Goal: Task Accomplishment & Management: Use online tool/utility

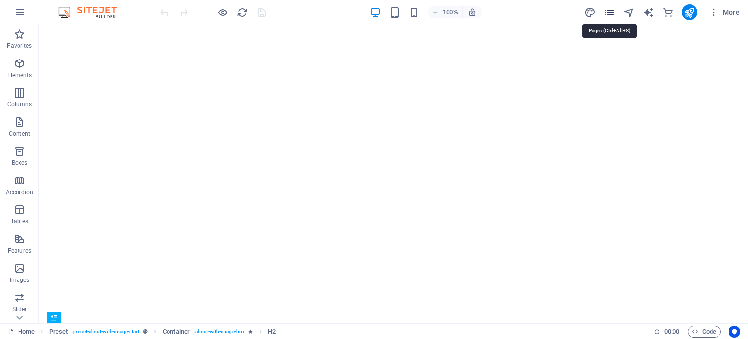
click at [609, 15] on icon "pages" at bounding box center [609, 12] width 11 height 11
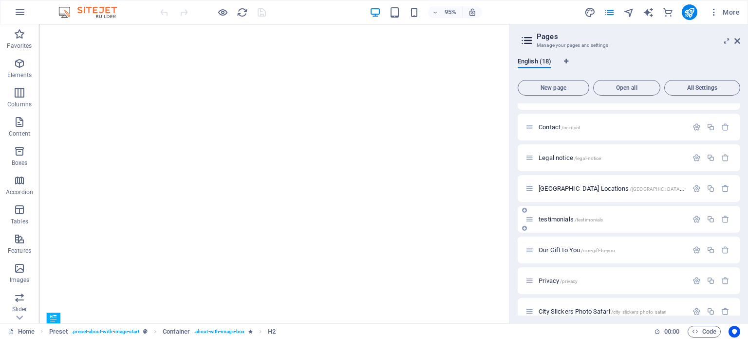
scroll to position [270, 0]
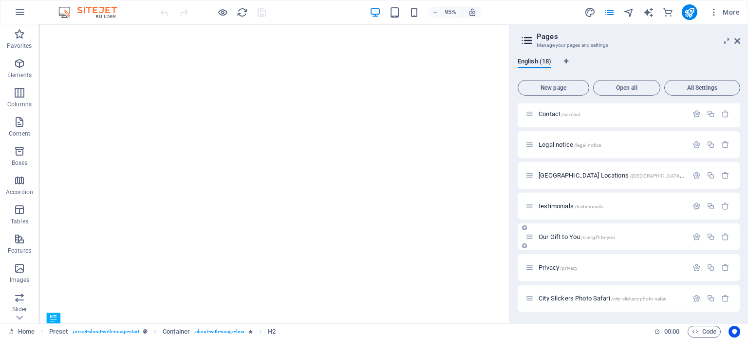
click at [567, 236] on span "Our Gift to You /our-gift-to-you" at bounding box center [577, 236] width 76 height 7
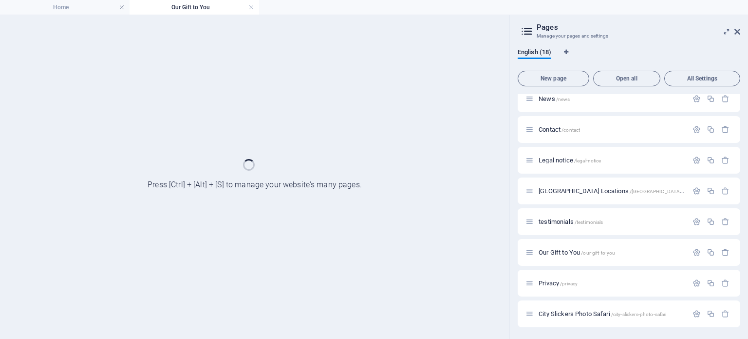
scroll to position [0, 0]
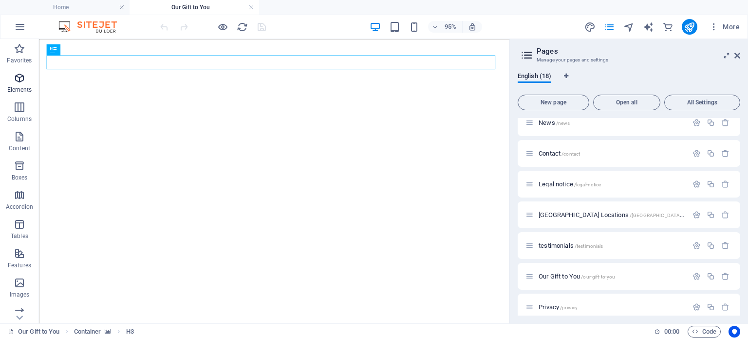
click at [16, 80] on icon "button" at bounding box center [20, 78] width 12 height 12
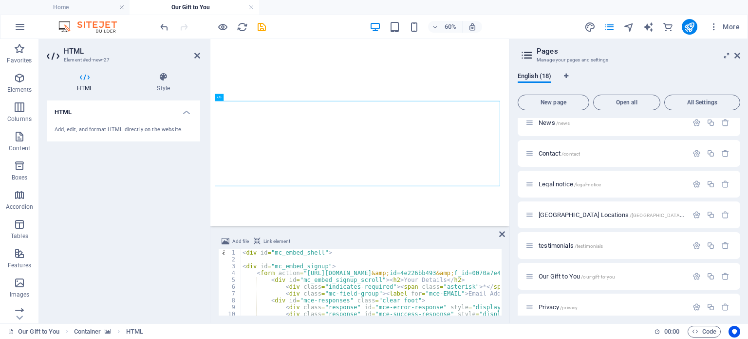
type textarea "</div>"
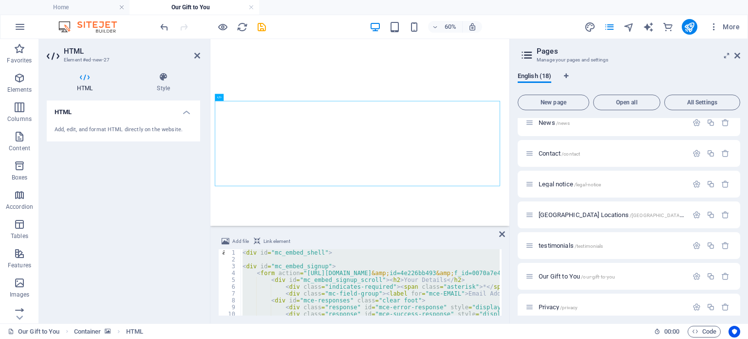
paste textarea
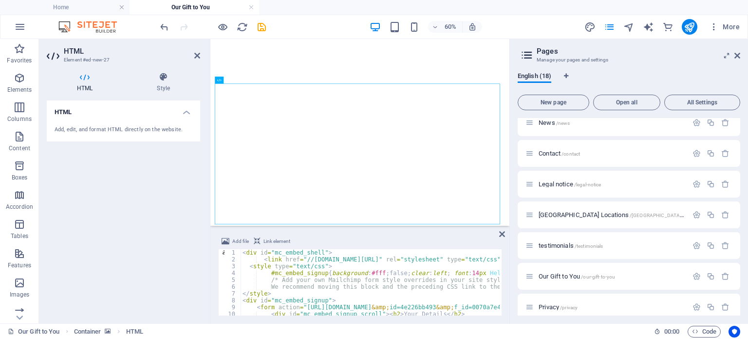
drag, startPoint x: 242, startPoint y: 253, endPoint x: 247, endPoint y: 273, distance: 20.7
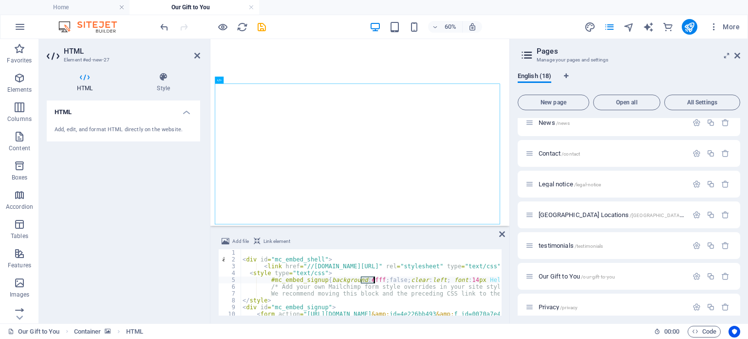
drag, startPoint x: 362, startPoint y: 278, endPoint x: 374, endPoint y: 280, distance: 11.9
drag, startPoint x: 705, startPoint y: 155, endPoint x: 580, endPoint y: 327, distance: 212.3
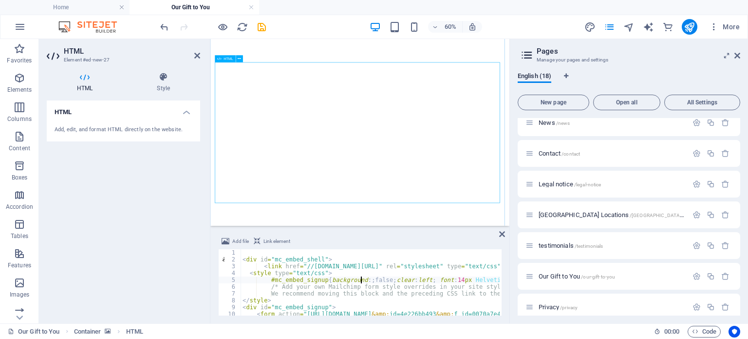
type textarea "#mc_embed_signup{background:; false;clear:left; font:14px Helvetica,Arial,sans-…"
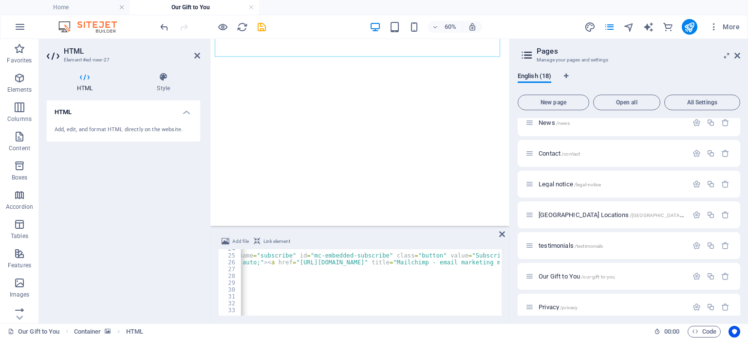
scroll to position [0, 123]
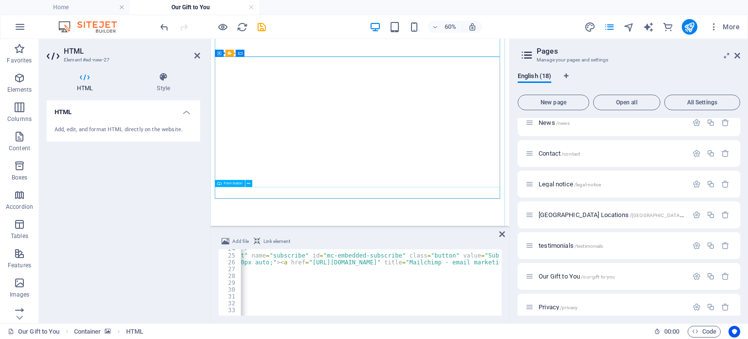
click div "Send message"
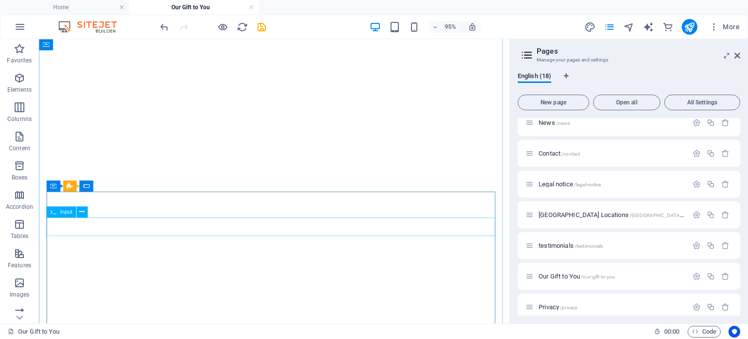
scroll to position [367, 0]
click at [90, 189] on button at bounding box center [94, 189] width 11 height 11
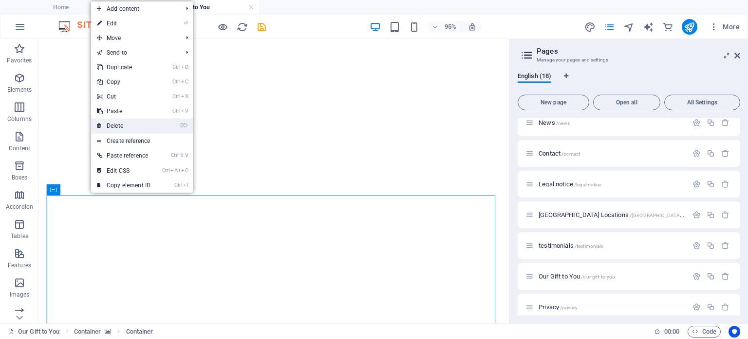
click at [118, 122] on link "⌦ Delete" at bounding box center [123, 125] width 65 height 15
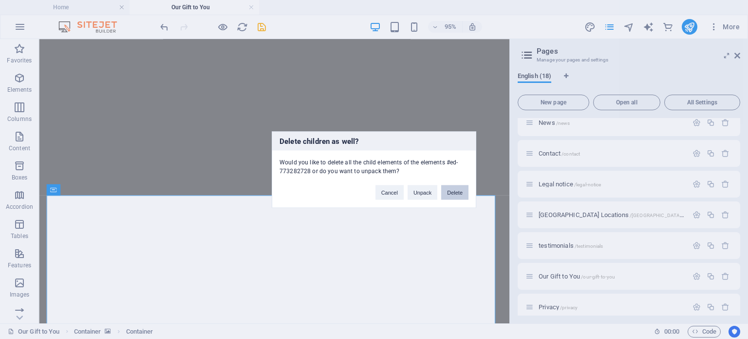
click at [454, 192] on button "Delete" at bounding box center [454, 192] width 27 height 15
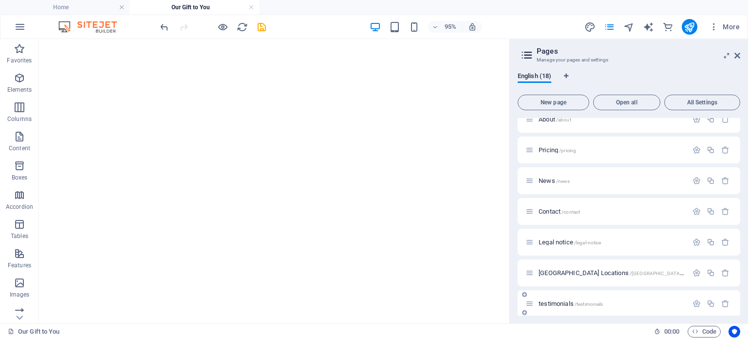
scroll to position [138, 0]
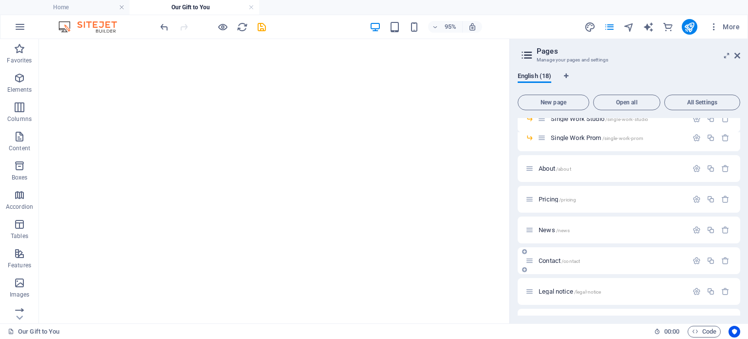
click at [555, 260] on span "Contact /contact" at bounding box center [559, 260] width 41 height 7
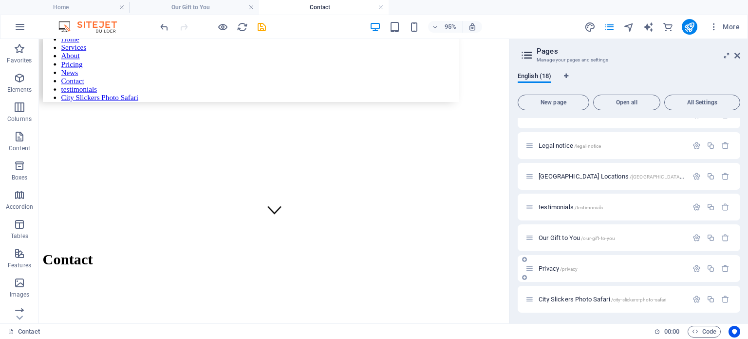
scroll to position [285, 0]
click at [566, 234] on span "Our Gift to You /our-gift-to-you" at bounding box center [577, 236] width 76 height 7
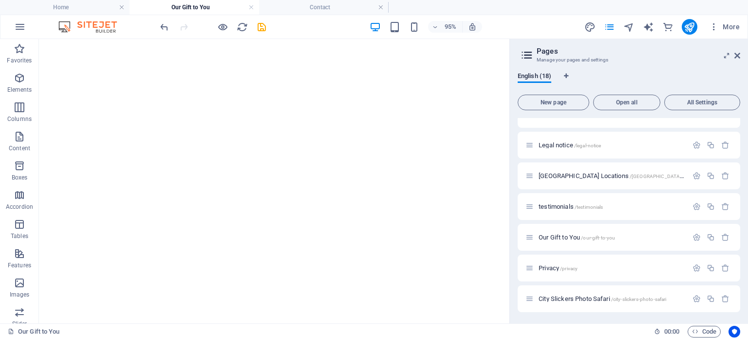
scroll to position [122, 0]
click at [85, 199] on icon at bounding box center [84, 200] width 5 height 10
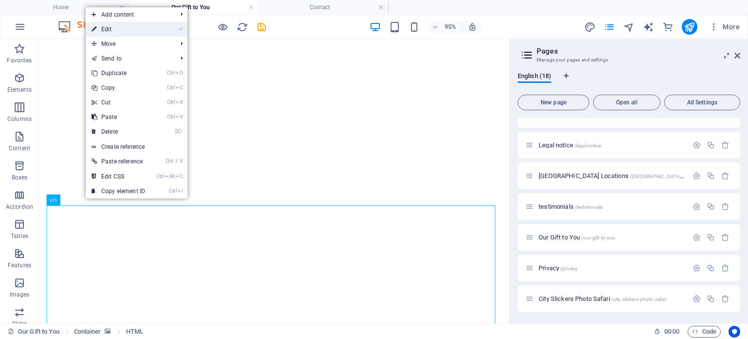
click at [117, 27] on link "⏎ Edit" at bounding box center [118, 29] width 65 height 15
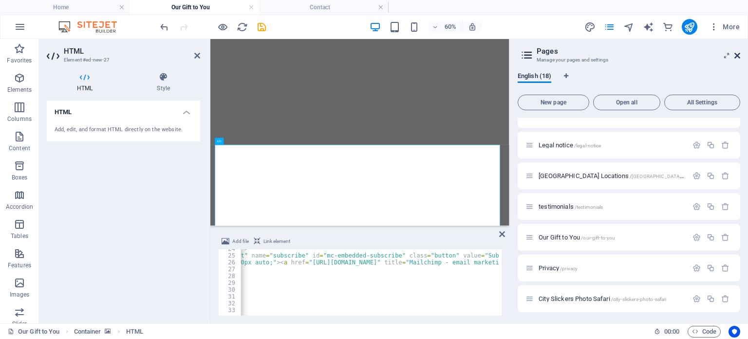
click at [739, 55] on icon at bounding box center [738, 56] width 6 height 8
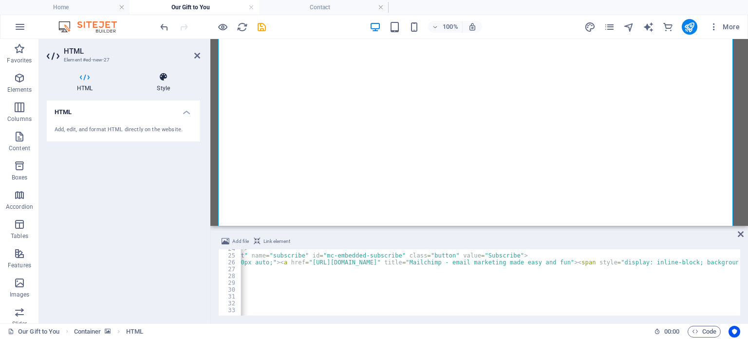
click at [165, 76] on icon at bounding box center [164, 77] width 74 height 10
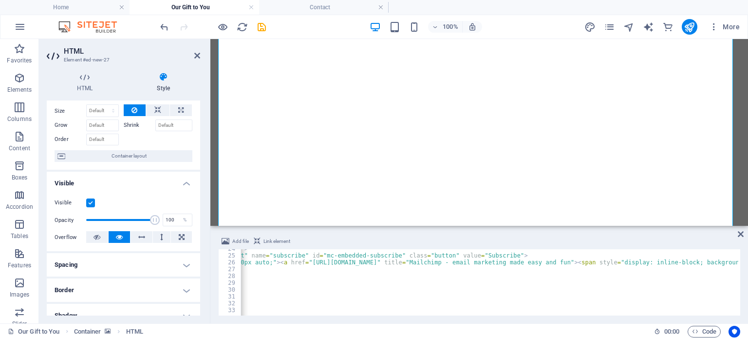
scroll to position [49, 0]
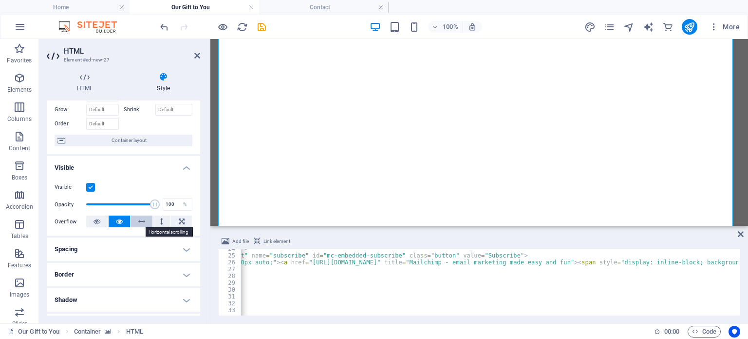
click at [138, 219] on icon at bounding box center [141, 221] width 7 height 12
click at [119, 220] on icon at bounding box center [119, 221] width 7 height 12
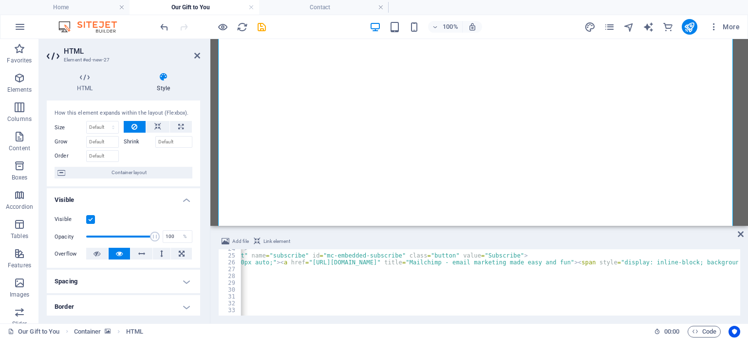
scroll to position [0, 0]
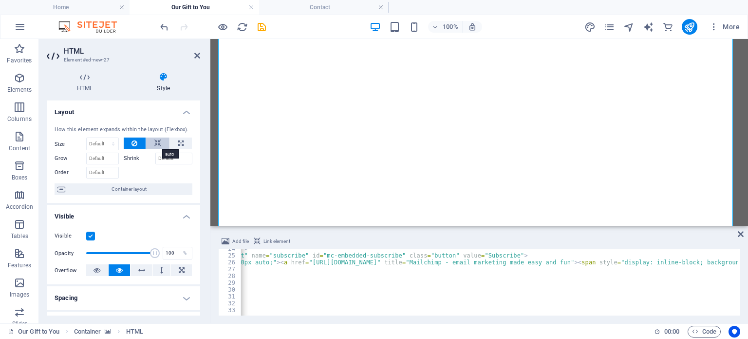
click at [151, 147] on button at bounding box center [157, 143] width 23 height 12
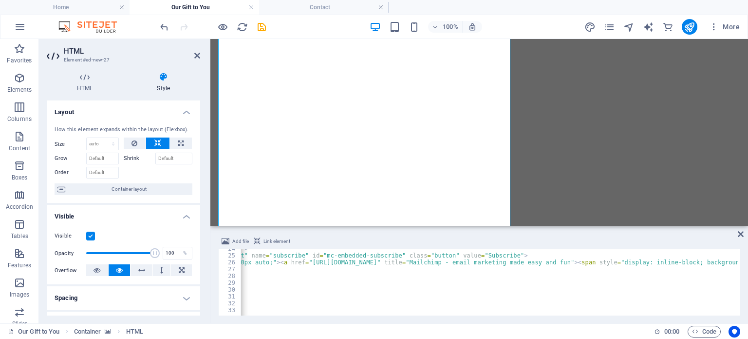
click at [152, 145] on button at bounding box center [157, 143] width 23 height 12
click at [137, 143] on button at bounding box center [135, 143] width 22 height 12
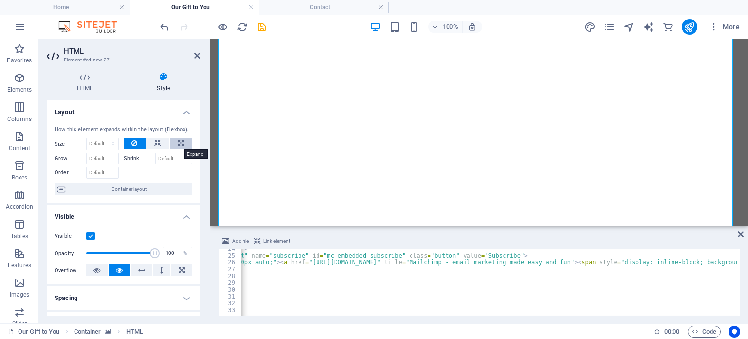
click at [181, 142] on icon at bounding box center [180, 143] width 5 height 12
type input "100"
select select "%"
click at [157, 143] on icon at bounding box center [157, 143] width 7 height 12
select select "DISABLED_OPTION_VALUE"
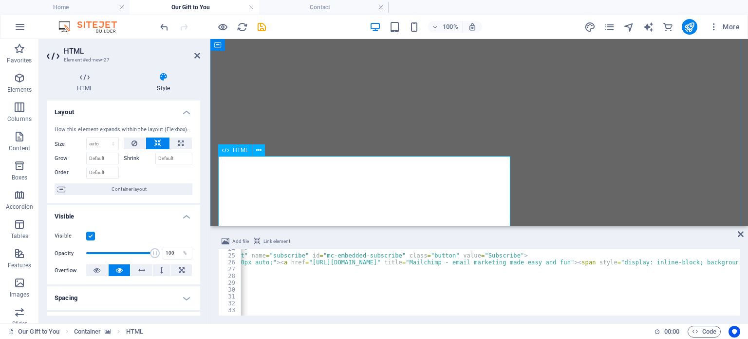
scroll to position [235, 0]
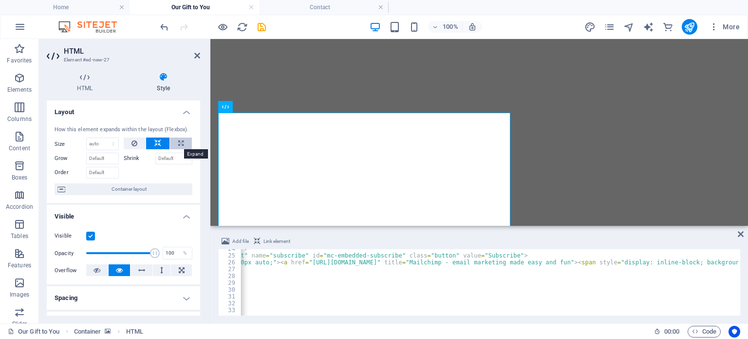
click at [183, 142] on button at bounding box center [181, 143] width 22 height 12
type input "100"
select select "%"
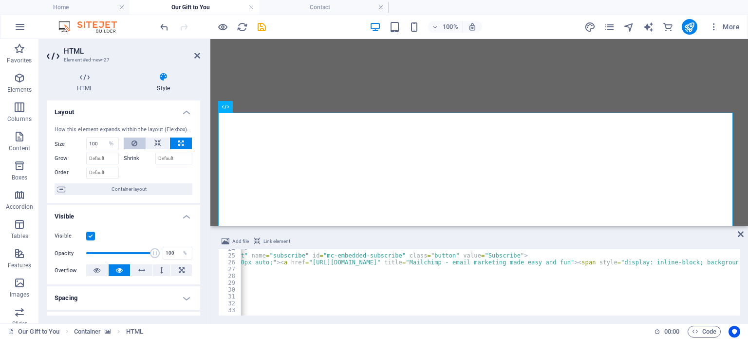
click at [134, 142] on icon at bounding box center [135, 143] width 6 height 12
select select "DISABLED_OPTION_VALUE"
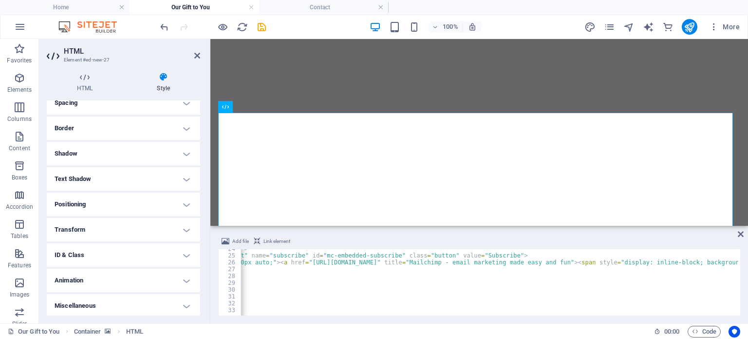
scroll to position [146, 0]
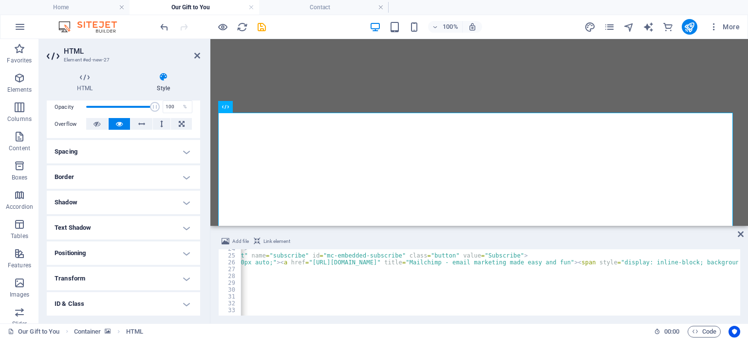
click at [185, 155] on h4 "Spacing" at bounding box center [123, 151] width 153 height 23
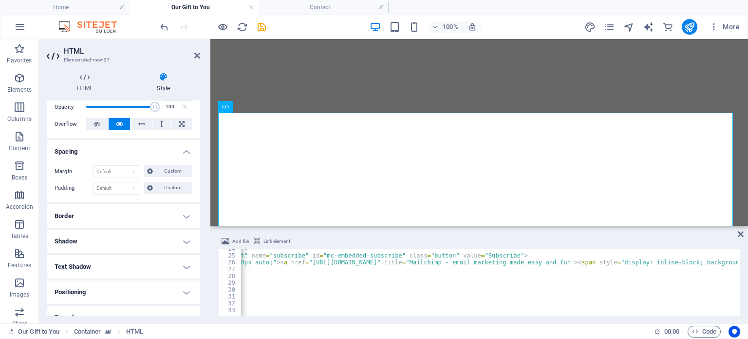
click at [187, 151] on h4 "Spacing" at bounding box center [123, 149] width 153 height 18
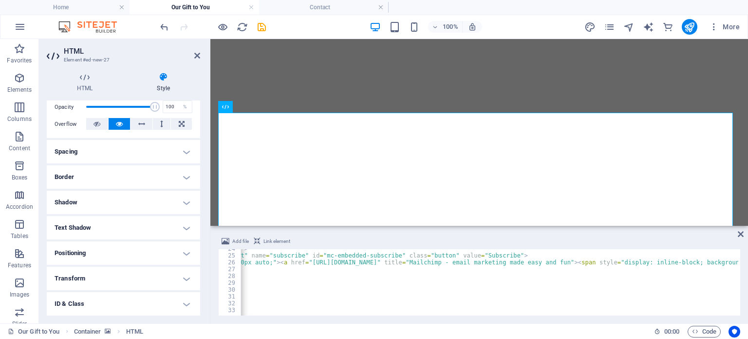
click at [183, 249] on h4 "Positioning" at bounding box center [123, 252] width 153 height 23
drag, startPoint x: 187, startPoint y: 251, endPoint x: 136, endPoint y: 247, distance: 50.3
click at [186, 250] on h4 "Positioning" at bounding box center [123, 250] width 153 height 18
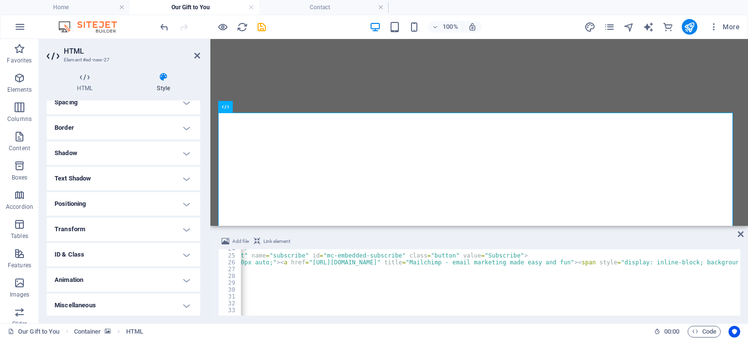
scroll to position [196, 0]
click at [187, 226] on h4 "Transform" at bounding box center [123, 227] width 153 height 23
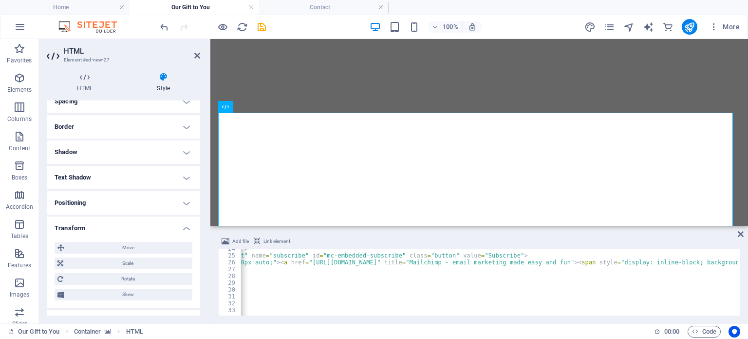
click at [187, 226] on h4 "Transform" at bounding box center [123, 225] width 153 height 18
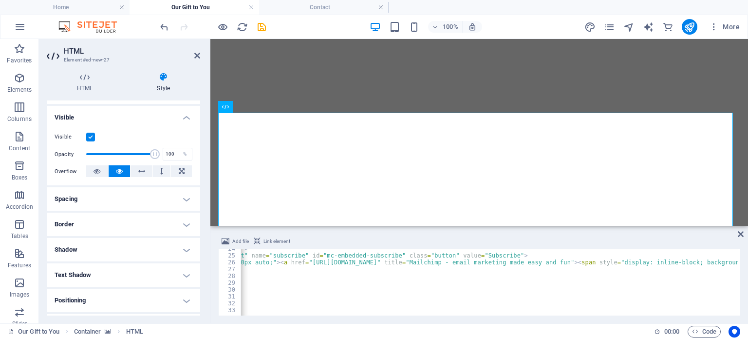
scroll to position [1, 0]
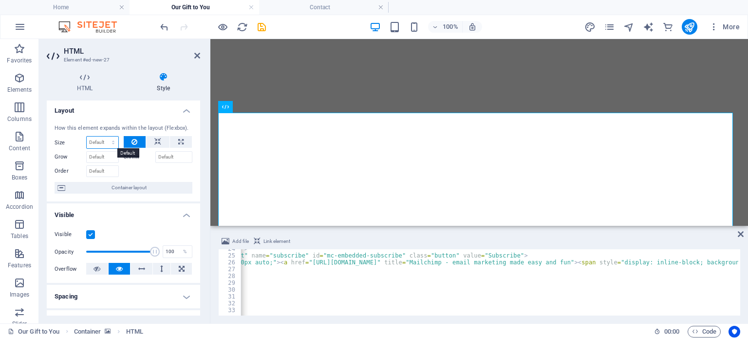
click at [111, 142] on select "Default auto px % 1/1 1/2 1/3 1/4 1/5 1/6 1/7 1/8 1/9 1/10" at bounding box center [103, 142] width 32 height 12
click at [131, 170] on div at bounding box center [158, 170] width 69 height 14
click at [133, 189] on span "Container layout" at bounding box center [128, 188] width 121 height 12
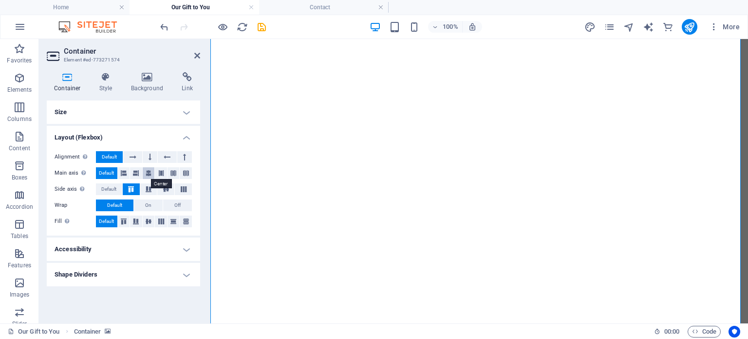
click at [149, 172] on icon at bounding box center [149, 173] width 6 height 12
click at [138, 158] on button at bounding box center [132, 157] width 19 height 12
click at [107, 154] on span "Default" at bounding box center [109, 157] width 15 height 12
click at [110, 171] on span "Default" at bounding box center [106, 173] width 15 height 12
click at [187, 156] on button at bounding box center [184, 157] width 15 height 12
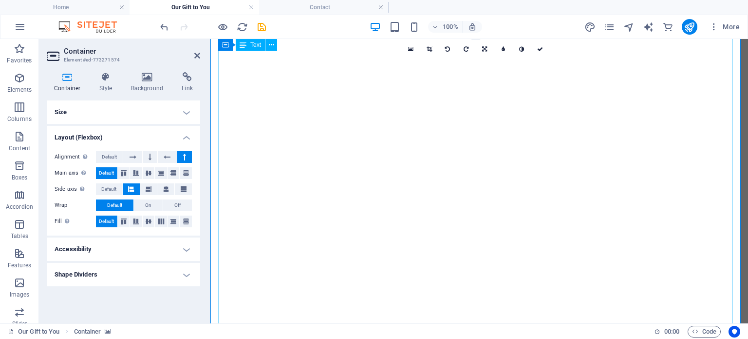
scroll to position [0, 0]
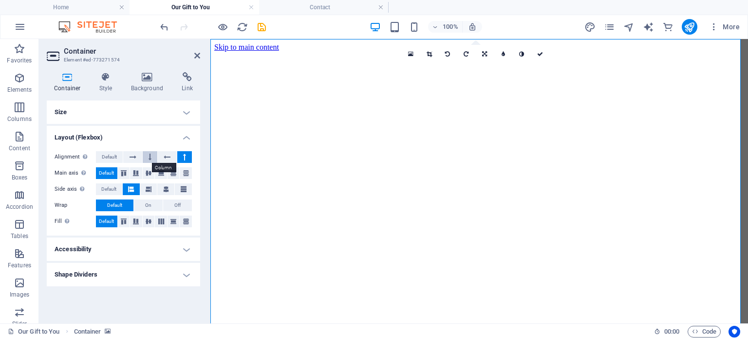
click at [148, 155] on button at bounding box center [150, 157] width 15 height 12
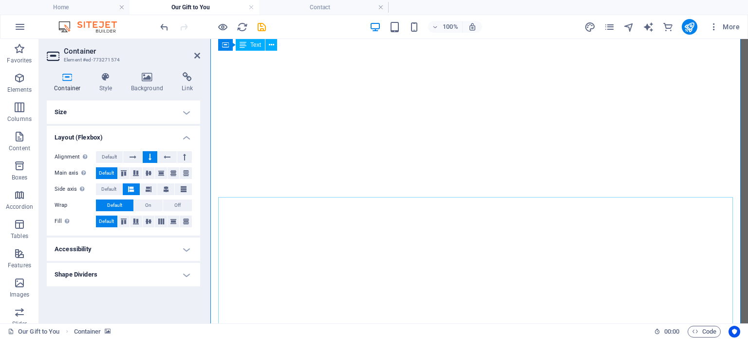
scroll to position [396, 0]
click at [113, 155] on span "Default" at bounding box center [109, 157] width 15 height 12
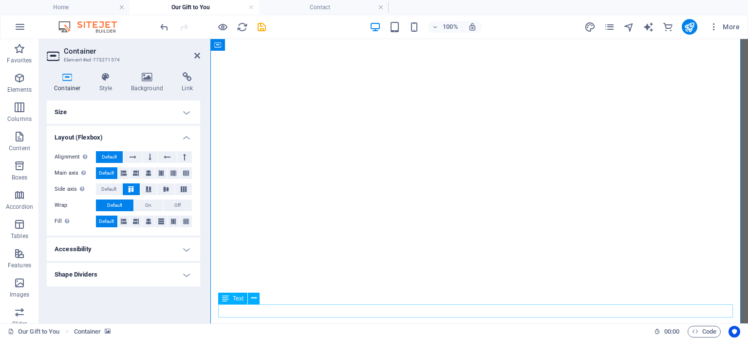
scroll to position [249, 0]
click at [257, 89] on icon at bounding box center [258, 93] width 5 height 10
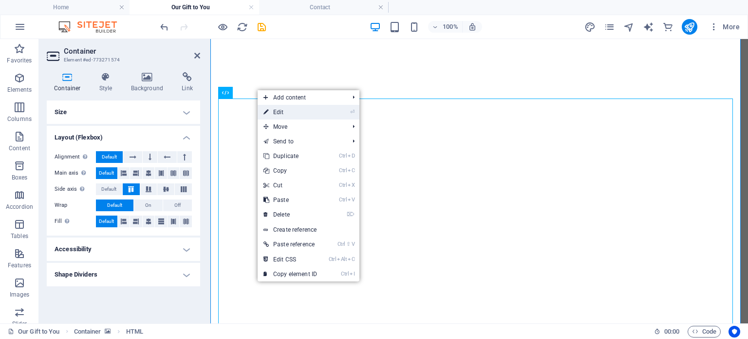
click at [273, 111] on link "⏎ Edit" at bounding box center [290, 112] width 65 height 15
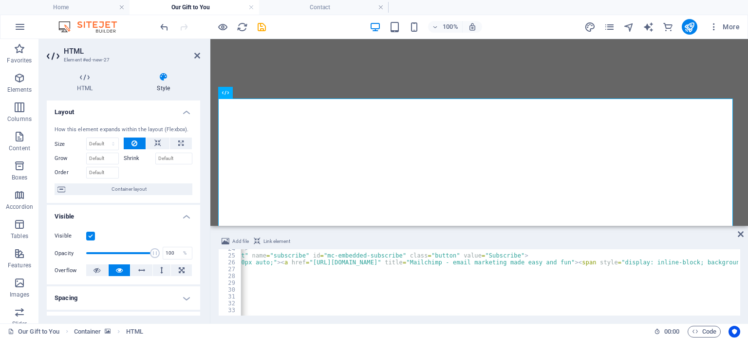
scroll to position [0, 0]
click at [195, 55] on icon at bounding box center [197, 56] width 6 height 8
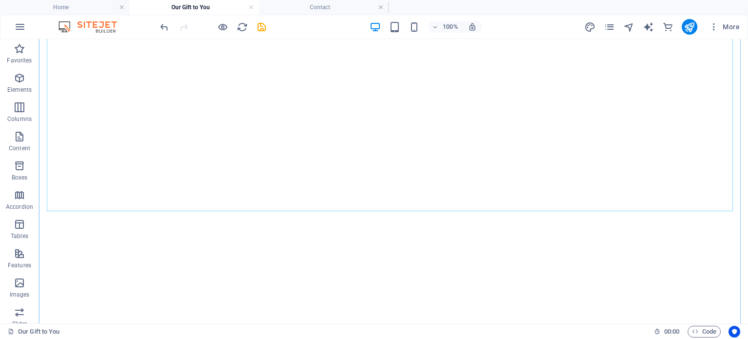
scroll to position [97, 0]
drag, startPoint x: 352, startPoint y: 205, endPoint x: 399, endPoint y: 204, distance: 46.8
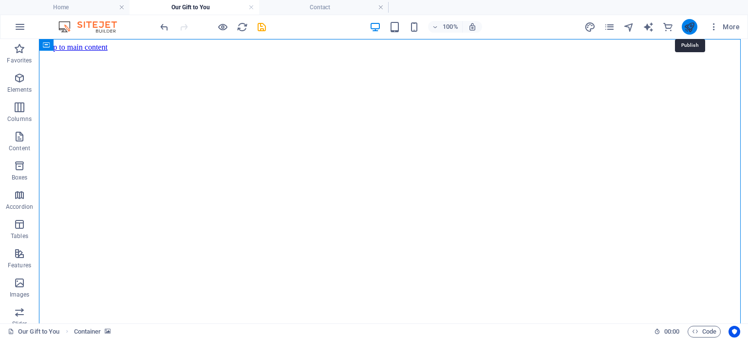
click at [694, 22] on icon "publish" at bounding box center [689, 26] width 11 height 11
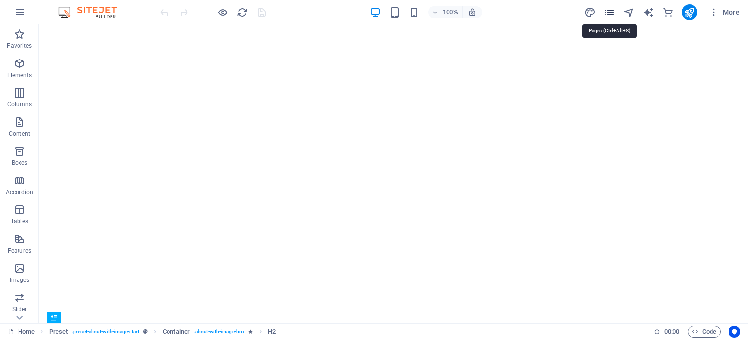
click at [610, 10] on icon "pages" at bounding box center [609, 12] width 11 height 11
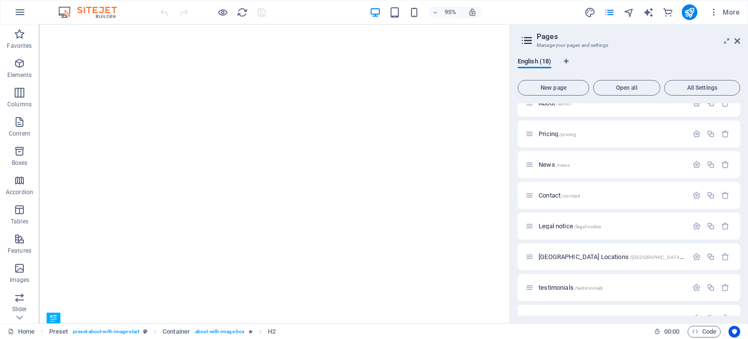
scroll to position [195, 0]
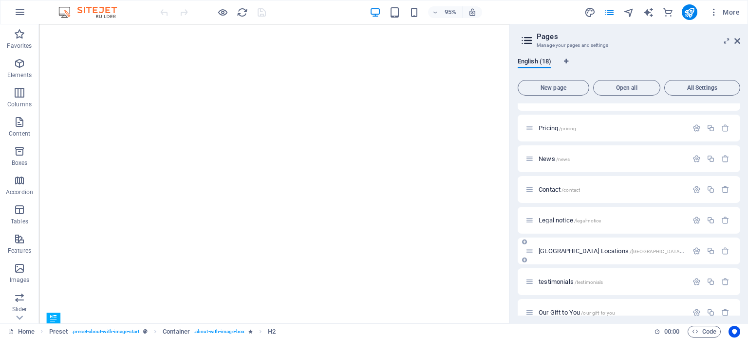
click at [565, 249] on span "[GEOGRAPHIC_DATA] Locations /[GEOGRAPHIC_DATA]-locations" at bounding box center [621, 250] width 165 height 7
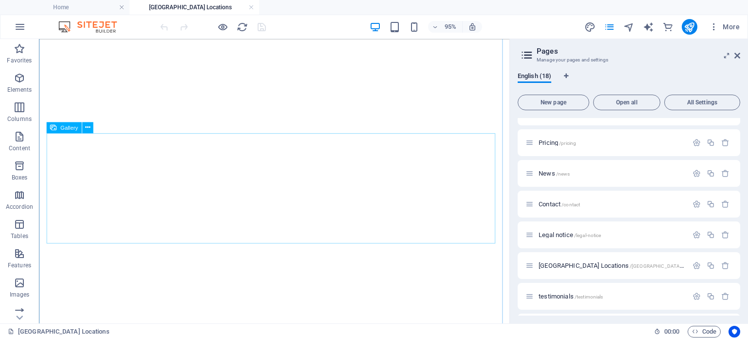
scroll to position [436, 0]
click at [88, 60] on icon at bounding box center [87, 61] width 5 height 10
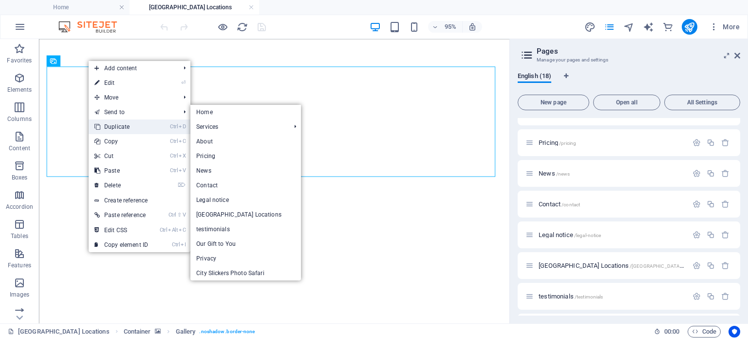
click at [111, 122] on link "Ctrl D Duplicate" at bounding box center [121, 126] width 65 height 15
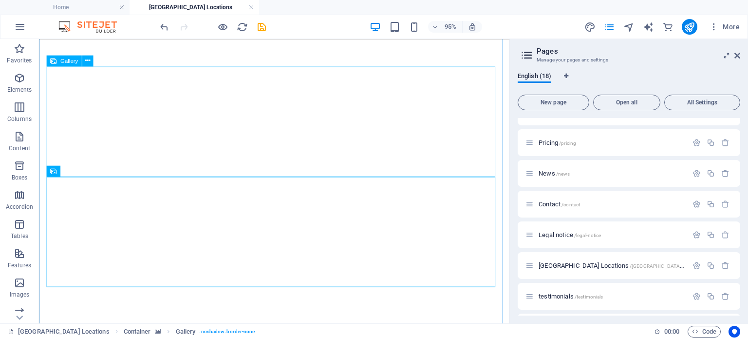
scroll to position [533, 0]
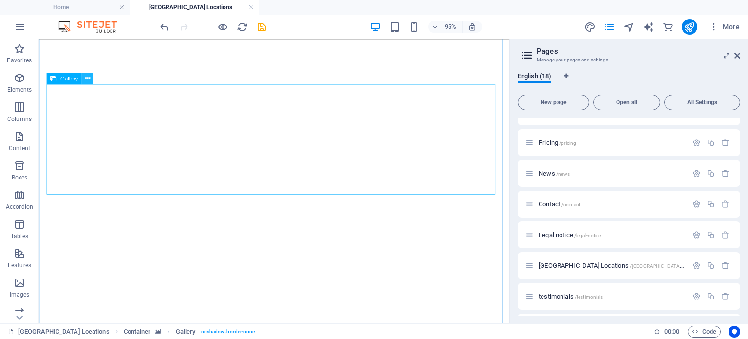
click at [86, 77] on icon at bounding box center [87, 79] width 5 height 10
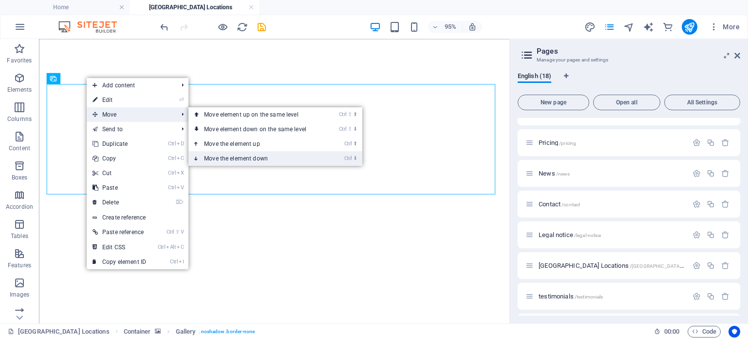
click at [223, 156] on link "Ctrl ⬇ Move the element down" at bounding box center [257, 158] width 137 height 15
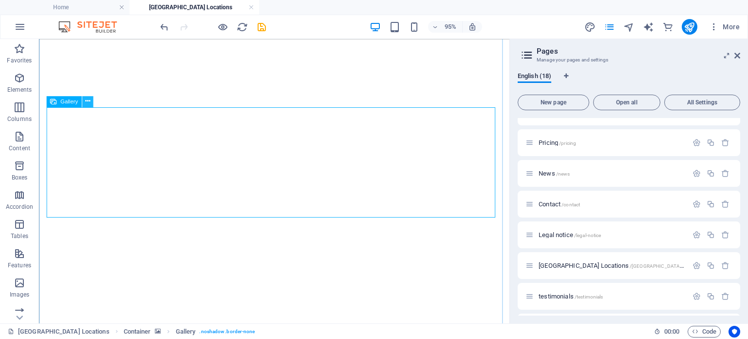
click at [83, 104] on button at bounding box center [87, 101] width 11 height 11
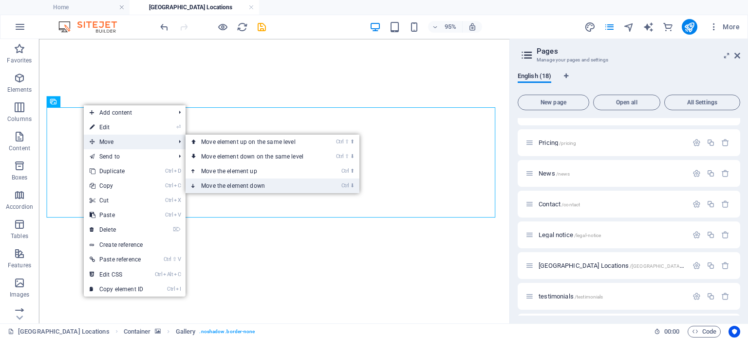
click at [241, 185] on link "Ctrl ⬇ Move the element down" at bounding box center [254, 185] width 137 height 15
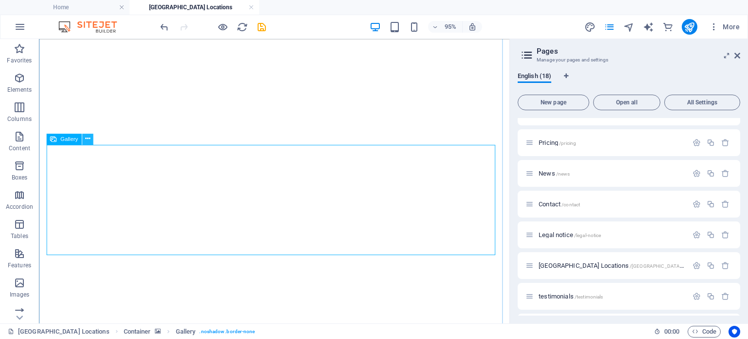
click at [85, 138] on icon at bounding box center [87, 139] width 5 height 10
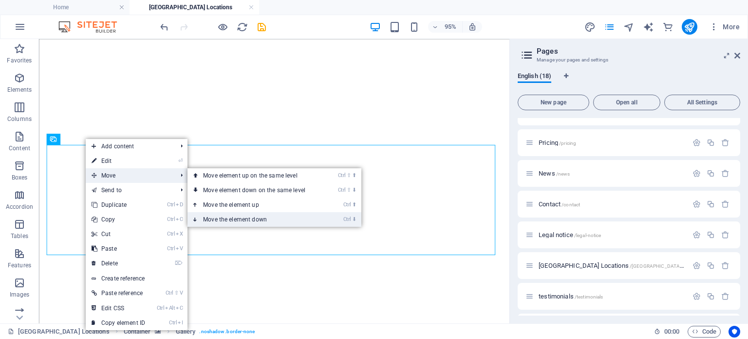
click at [251, 219] on link "Ctrl ⬇ Move the element down" at bounding box center [256, 219] width 137 height 15
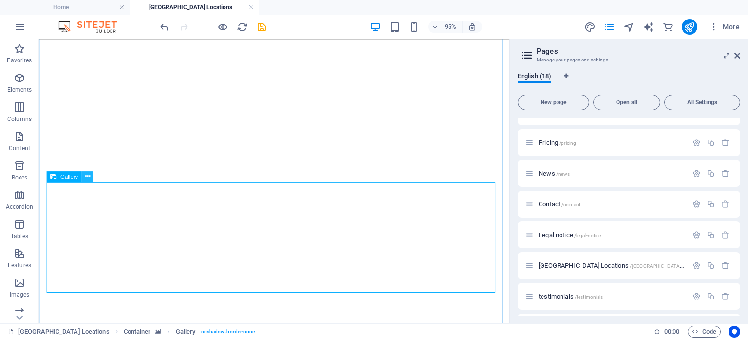
click at [87, 175] on icon at bounding box center [87, 176] width 5 height 10
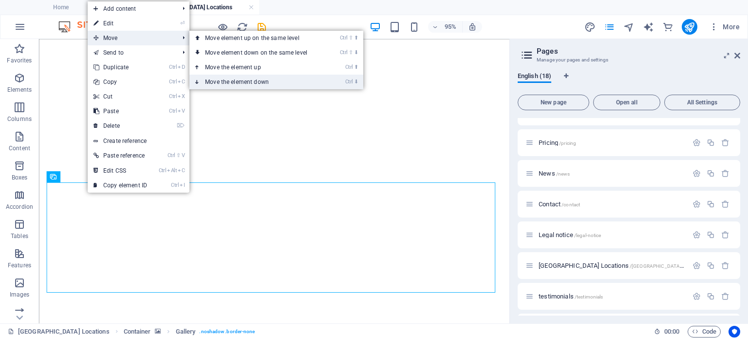
click at [265, 77] on link "Ctrl ⬇ Move the element down" at bounding box center [258, 82] width 137 height 15
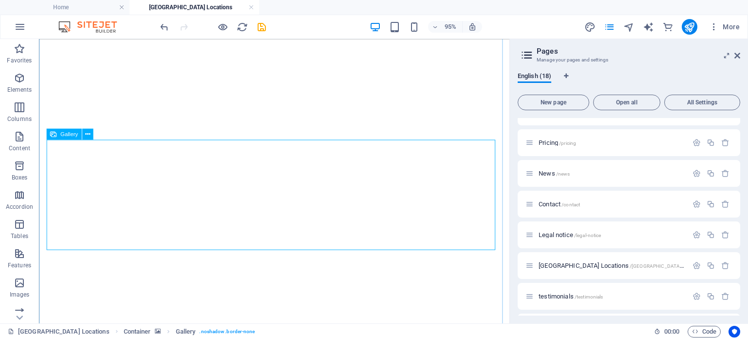
scroll to position [679, 0]
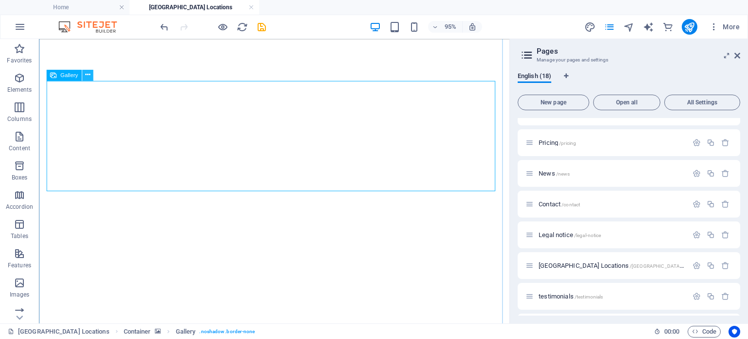
click at [88, 74] on icon at bounding box center [87, 75] width 5 height 10
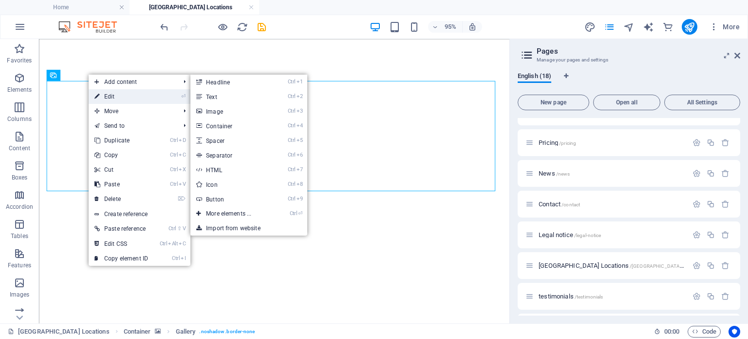
click at [121, 95] on link "⏎ Edit" at bounding box center [121, 96] width 65 height 15
select select "4"
select select "%"
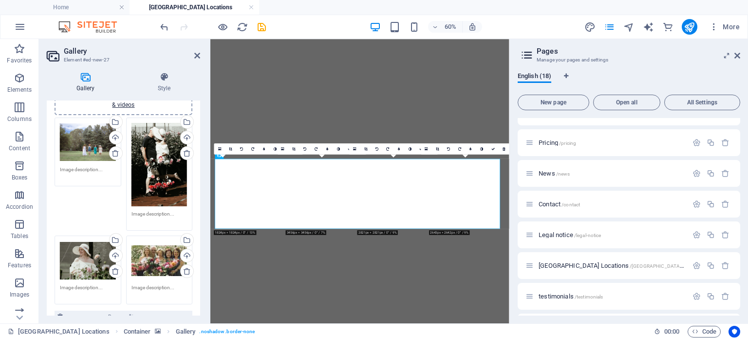
scroll to position [0, 0]
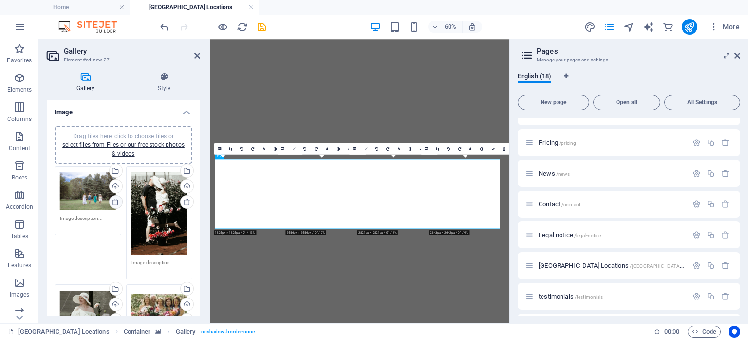
click at [112, 201] on icon at bounding box center [116, 202] width 8 height 8
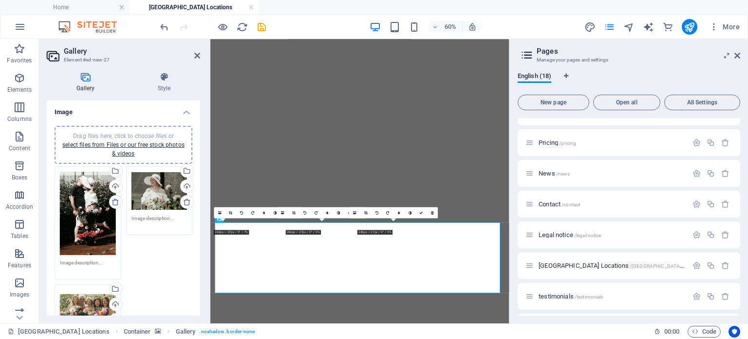
click at [112, 202] on icon at bounding box center [116, 202] width 8 height 8
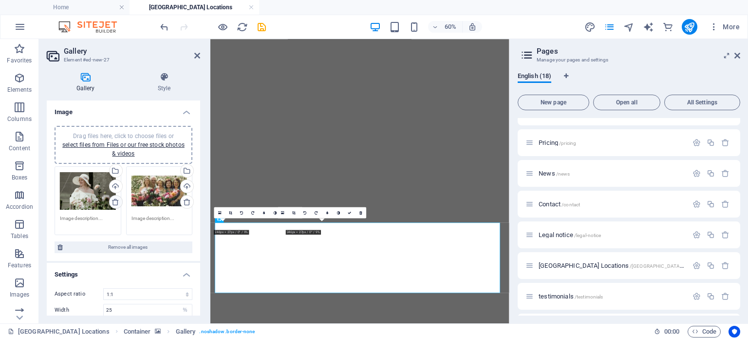
click at [112, 202] on icon at bounding box center [116, 202] width 8 height 8
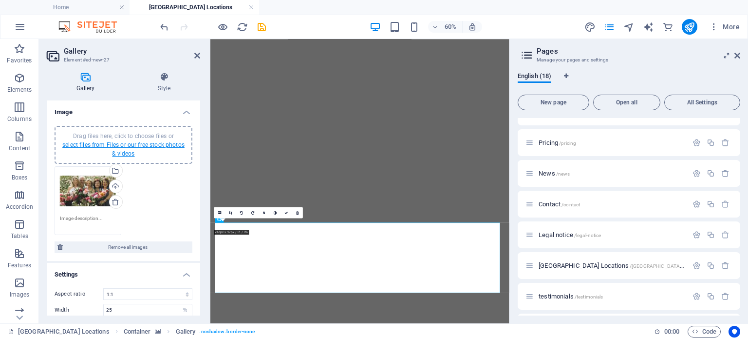
click at [123, 142] on link "select files from Files or our free stock photos & videos" at bounding box center [123, 149] width 122 height 16
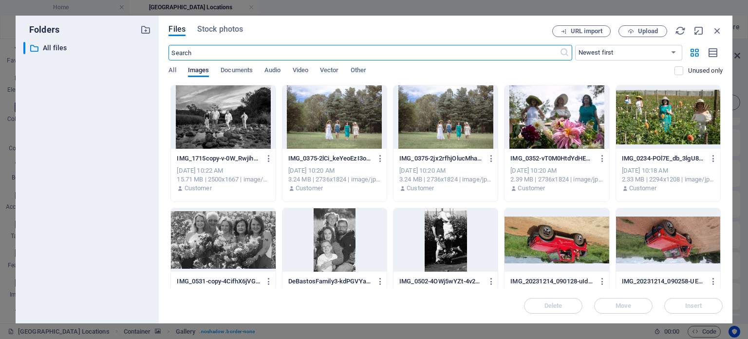
scroll to position [0, 0]
click at [641, 30] on span "Upload" at bounding box center [648, 31] width 20 height 6
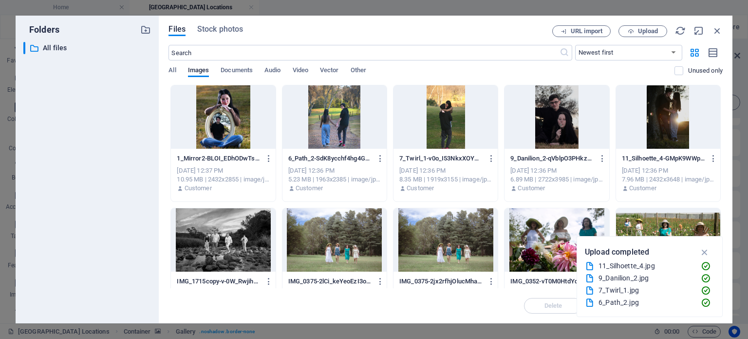
click at [207, 115] on div at bounding box center [223, 116] width 104 height 63
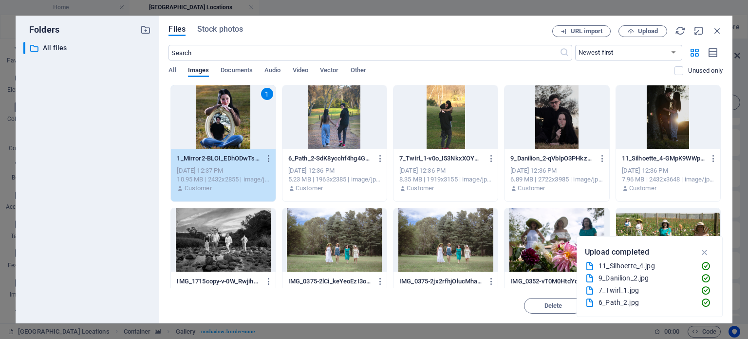
click at [323, 127] on div at bounding box center [335, 116] width 104 height 63
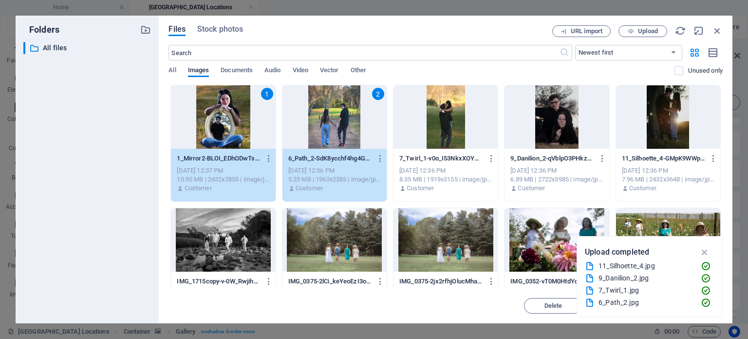
click at [423, 124] on div at bounding box center [446, 116] width 104 height 63
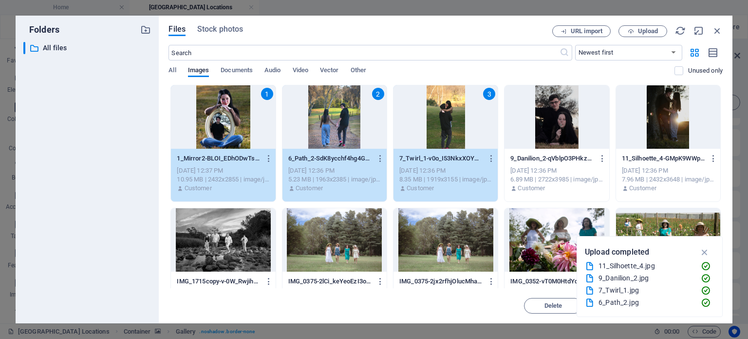
click at [539, 124] on div at bounding box center [557, 116] width 104 height 63
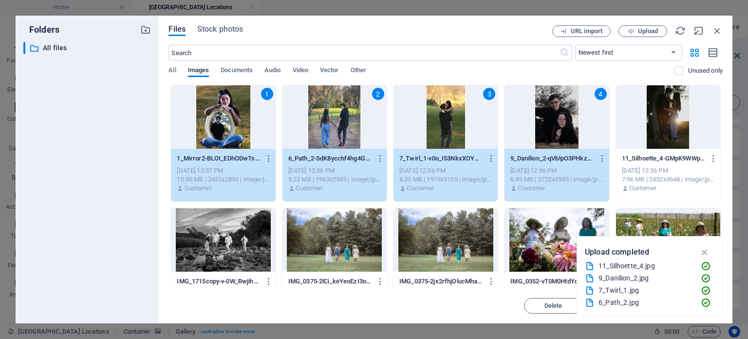
click at [651, 126] on div at bounding box center [668, 116] width 104 height 63
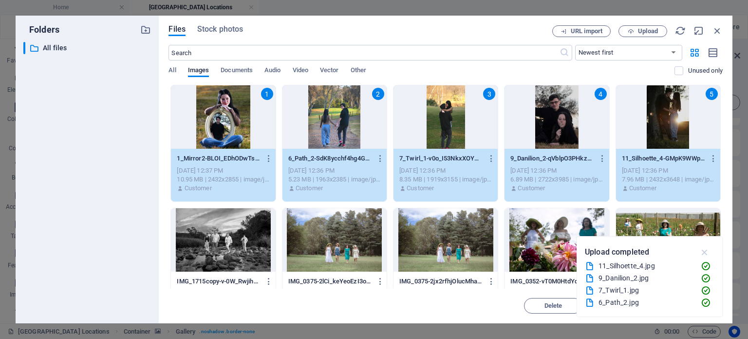
click at [705, 251] on icon "button" at bounding box center [705, 252] width 11 height 11
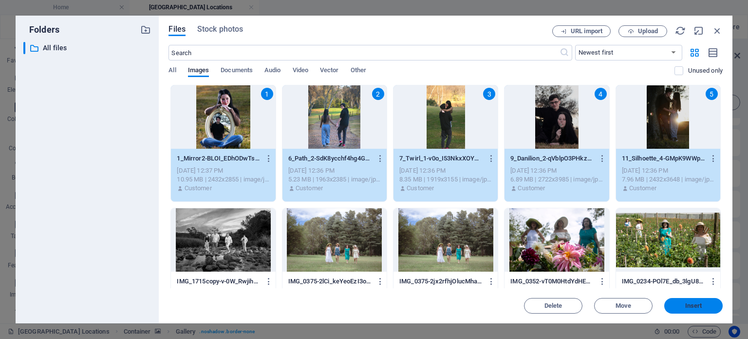
click at [690, 305] on span "Insert" at bounding box center [693, 306] width 17 height 6
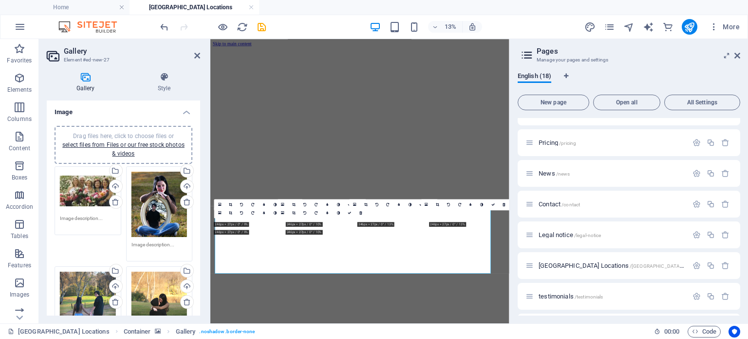
scroll to position [434, 0]
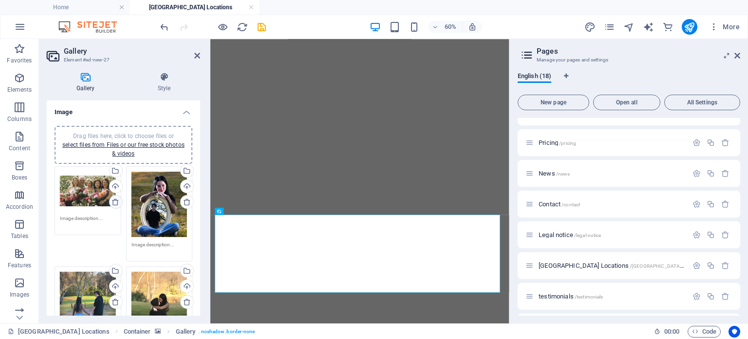
click at [113, 202] on icon at bounding box center [116, 202] width 8 height 8
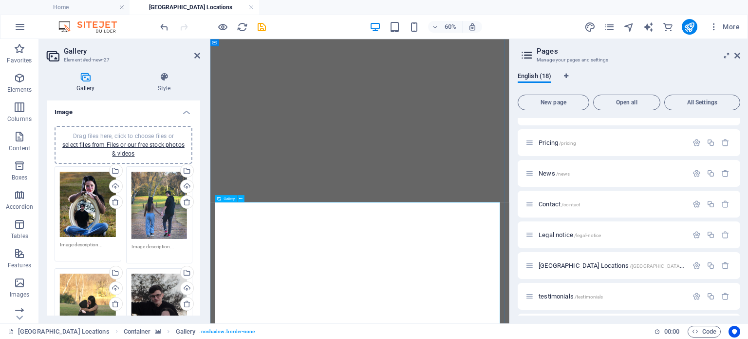
scroll to position [531, 0]
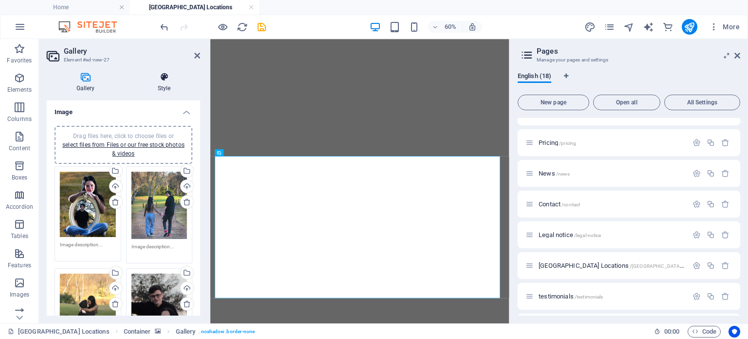
click at [165, 74] on icon at bounding box center [164, 77] width 72 height 10
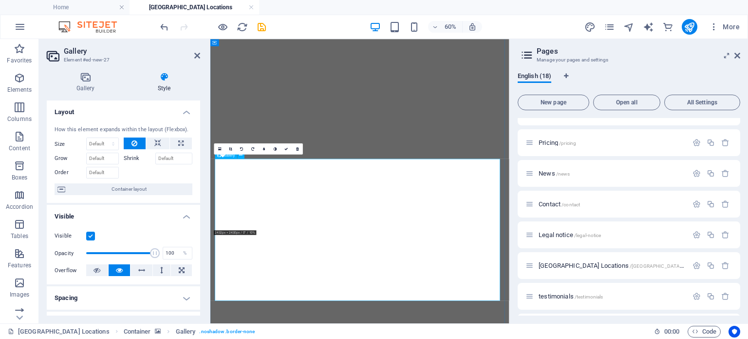
scroll to position [527, 0]
click at [286, 150] on icon at bounding box center [286, 148] width 3 height 3
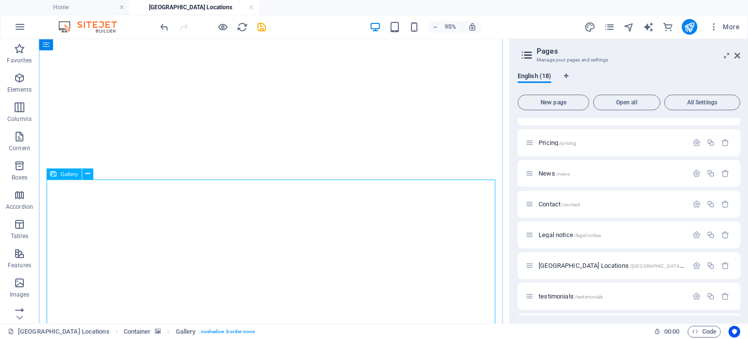
scroll to position [575, 0]
click at [89, 172] on icon at bounding box center [87, 174] width 5 height 10
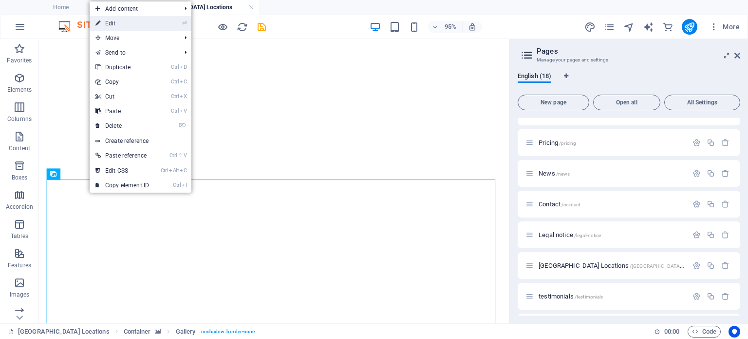
click at [116, 25] on link "⏎ Edit" at bounding box center [122, 23] width 65 height 15
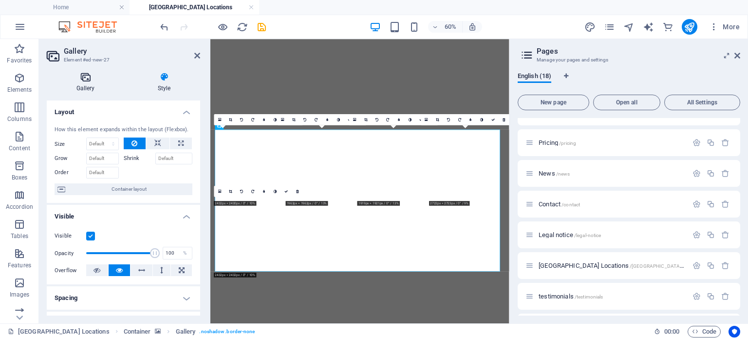
click at [80, 81] on icon at bounding box center [85, 77] width 77 height 10
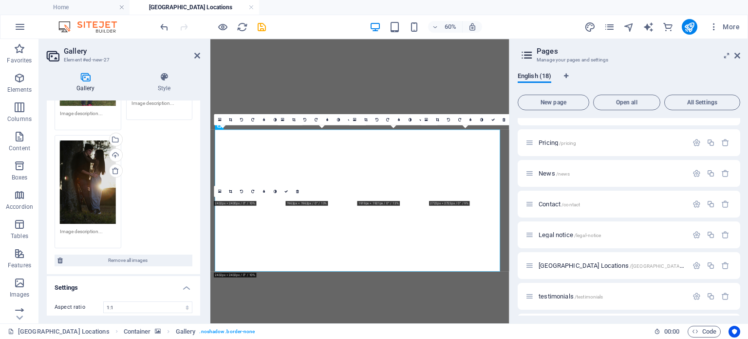
scroll to position [357, 0]
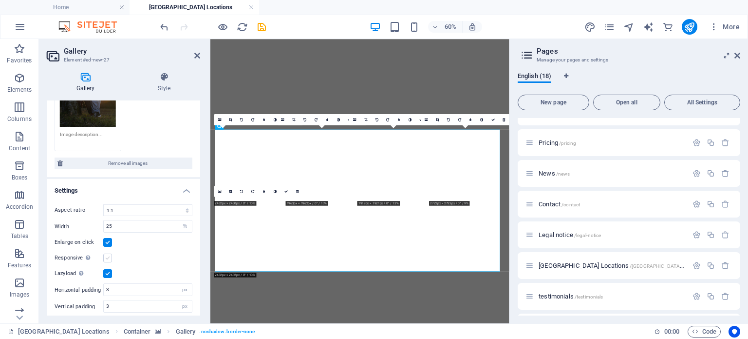
click at [108, 253] on label at bounding box center [107, 257] width 9 height 9
click at [0, 0] on input "Responsive Automatically load retina image and smartphone optimized sizes." at bounding box center [0, 0] width 0 height 0
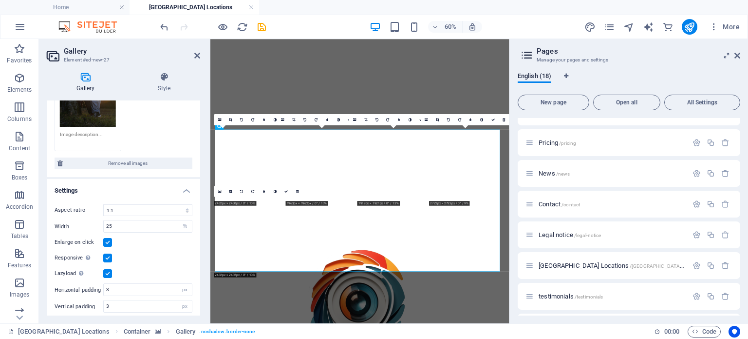
scroll to position [434, 0]
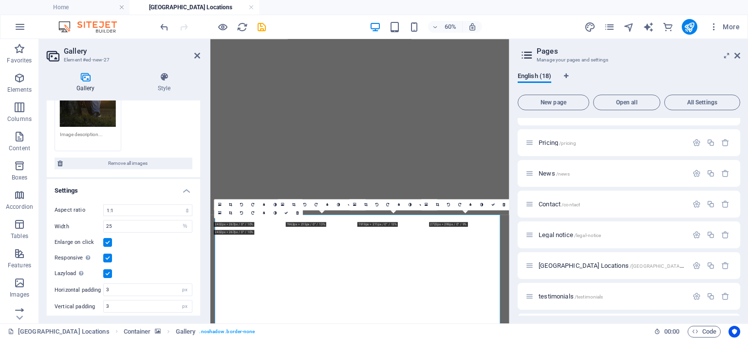
click at [108, 253] on label at bounding box center [107, 257] width 9 height 9
click at [0, 0] on input "Responsive Automatically load retina image and smartphone optimized sizes." at bounding box center [0, 0] width 0 height 0
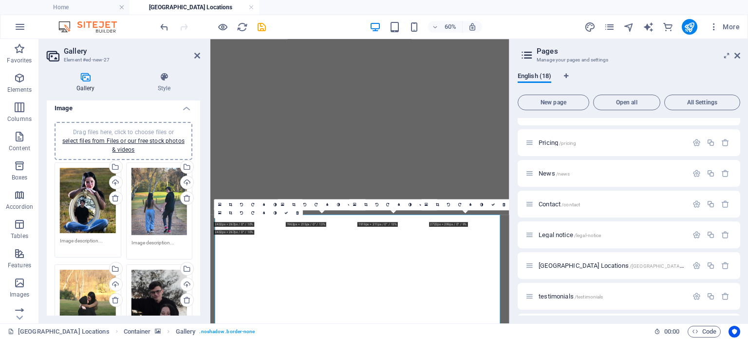
scroll to position [0, 0]
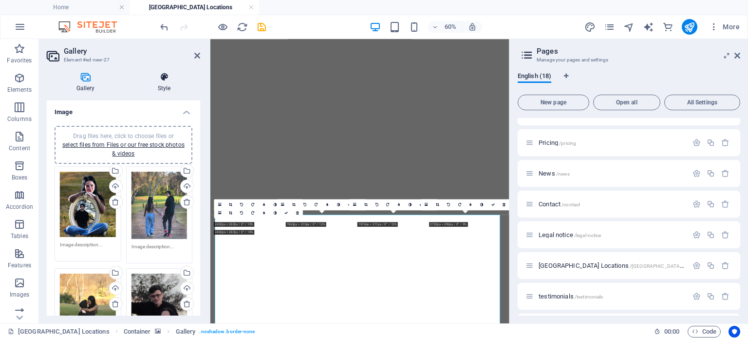
click at [158, 78] on icon at bounding box center [164, 77] width 72 height 10
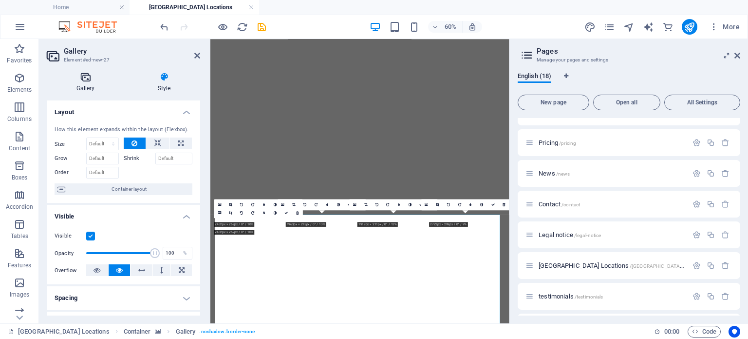
click at [87, 77] on icon at bounding box center [85, 77] width 77 height 10
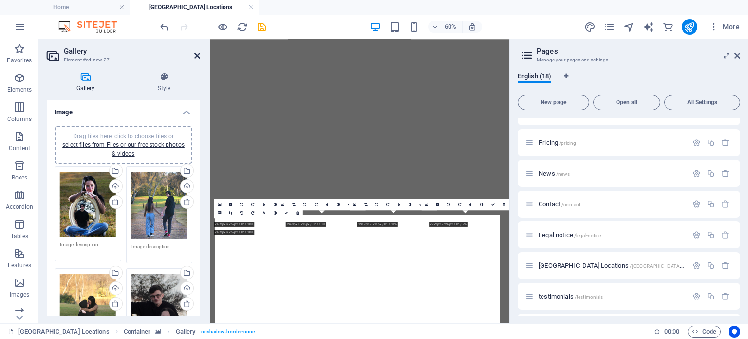
click at [197, 55] on icon at bounding box center [197, 56] width 6 height 8
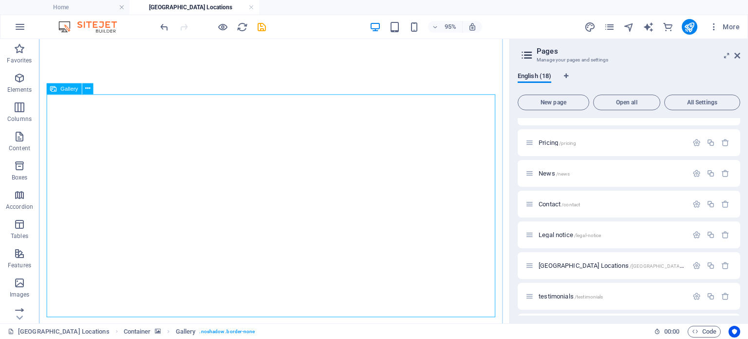
scroll to position [726, 0]
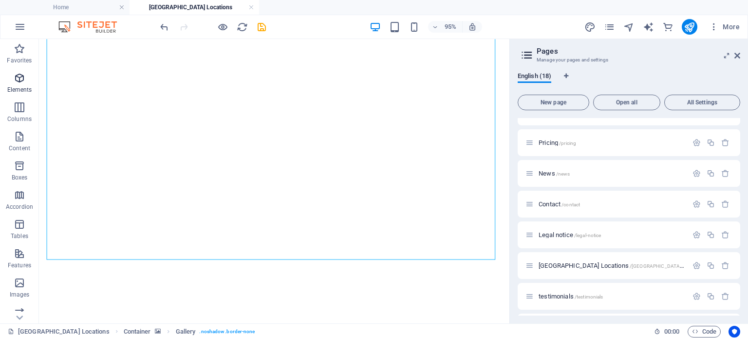
click at [19, 77] on icon "button" at bounding box center [20, 78] width 12 height 12
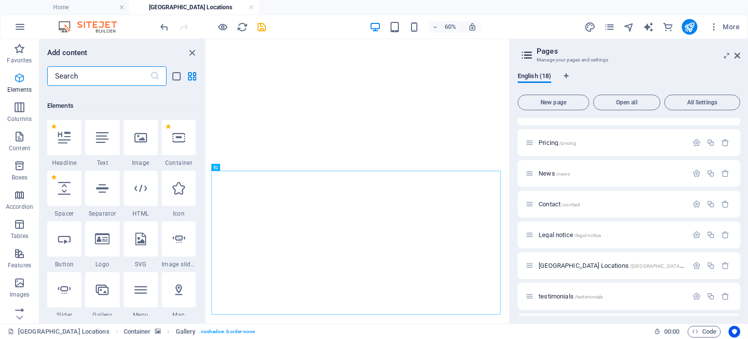
scroll to position [263, 0]
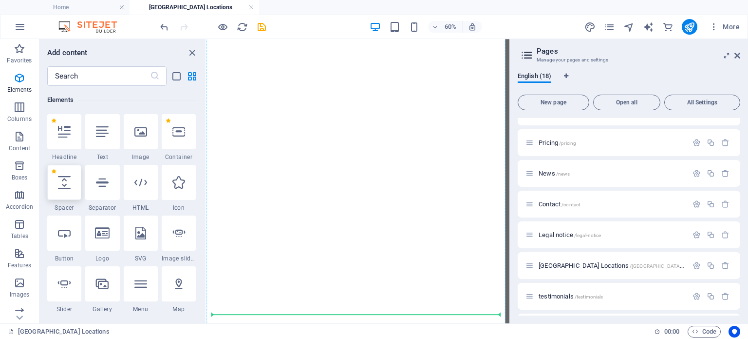
select select "px"
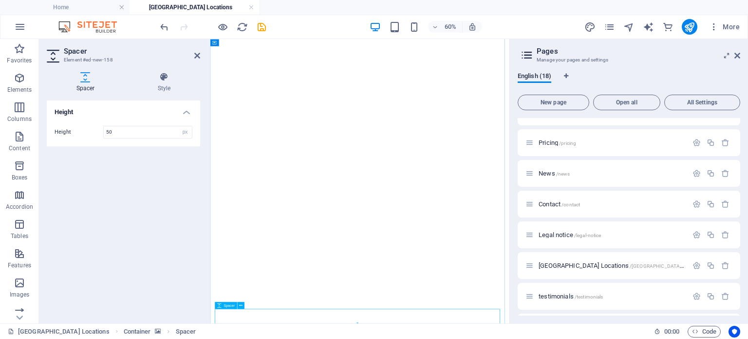
scroll to position [671, 0]
click at [197, 57] on icon at bounding box center [197, 56] width 6 height 8
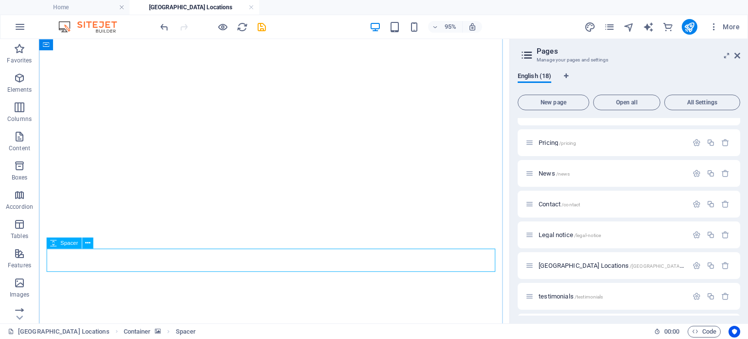
scroll to position [817, 0]
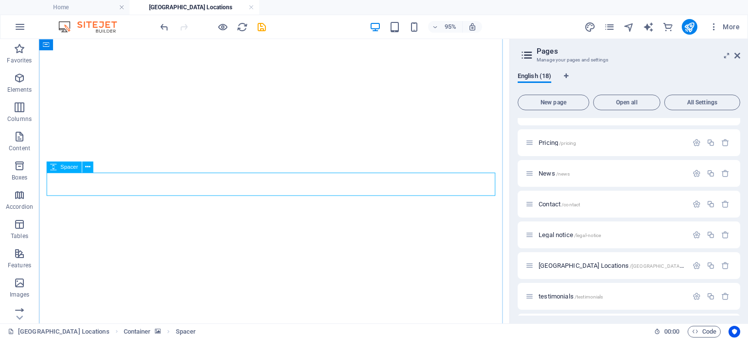
click at [88, 169] on icon at bounding box center [87, 167] width 5 height 10
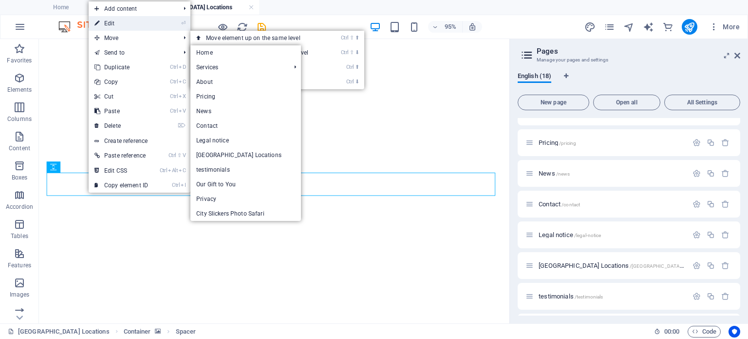
click at [106, 25] on link "⏎ Edit" at bounding box center [121, 23] width 65 height 15
select select "px"
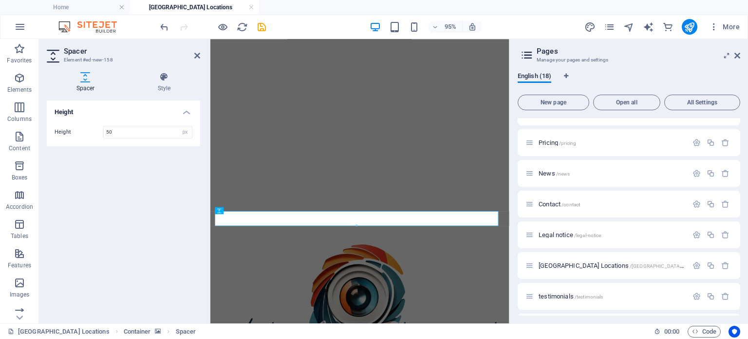
scroll to position [671, 0]
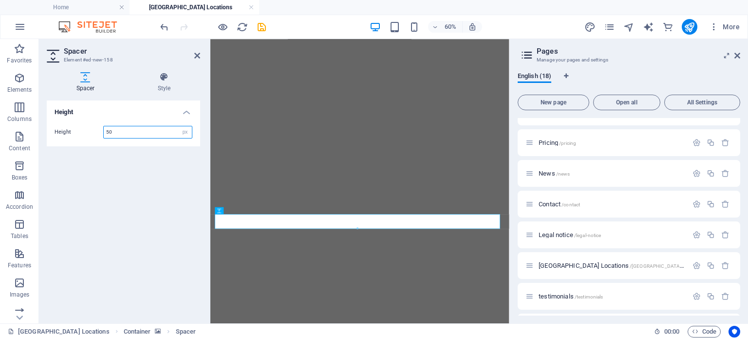
drag, startPoint x: 122, startPoint y: 132, endPoint x: 68, endPoint y: 131, distance: 54.6
click at [68, 131] on div "Height 50 px rem vh vw" at bounding box center [124, 132] width 138 height 13
type input "20"
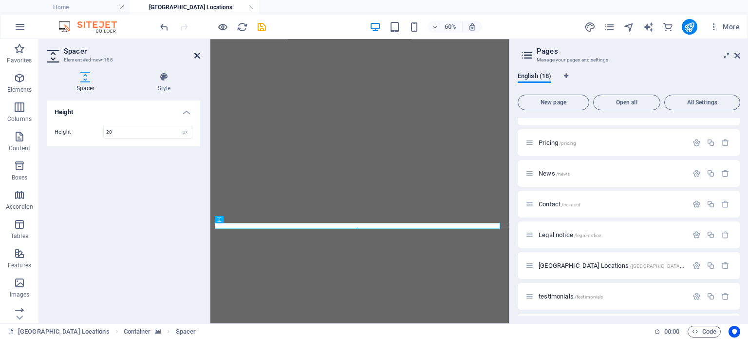
click at [199, 57] on icon at bounding box center [197, 56] width 6 height 8
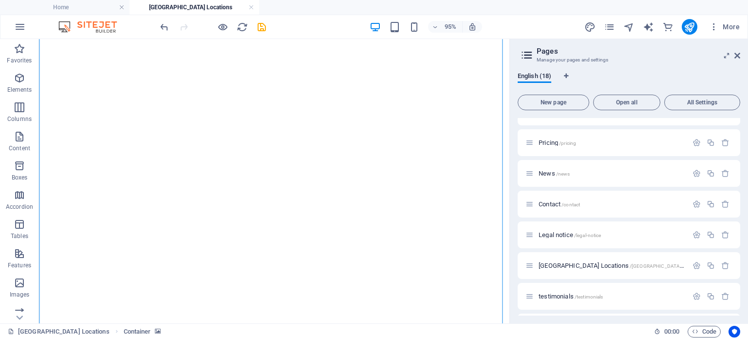
scroll to position [826, 0]
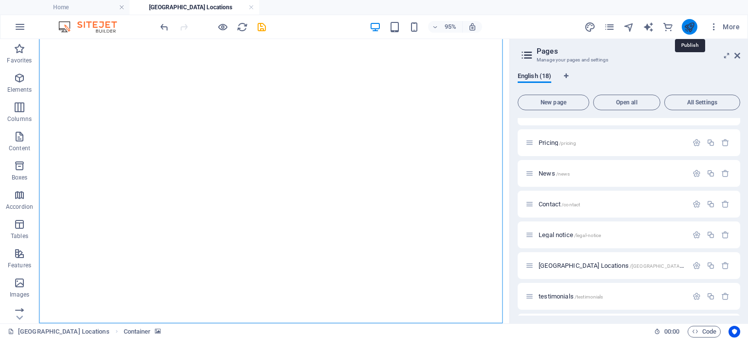
click at [693, 26] on icon "publish" at bounding box center [689, 26] width 11 height 11
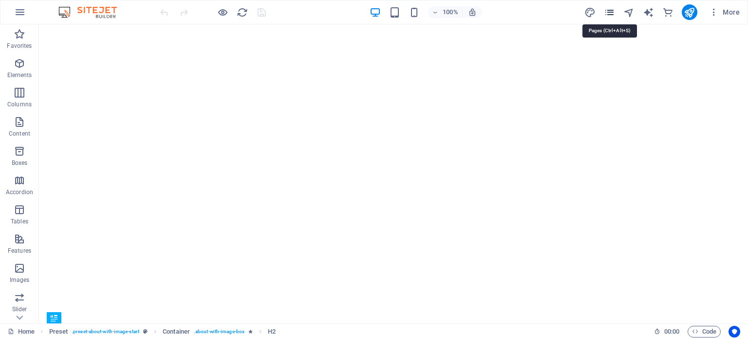
click at [612, 12] on icon "pages" at bounding box center [609, 12] width 11 height 11
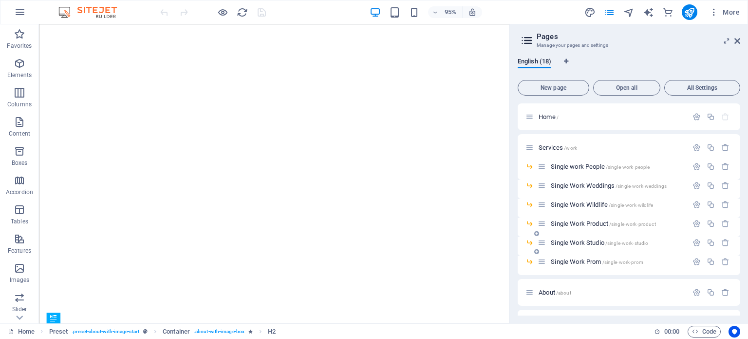
scroll to position [222, 0]
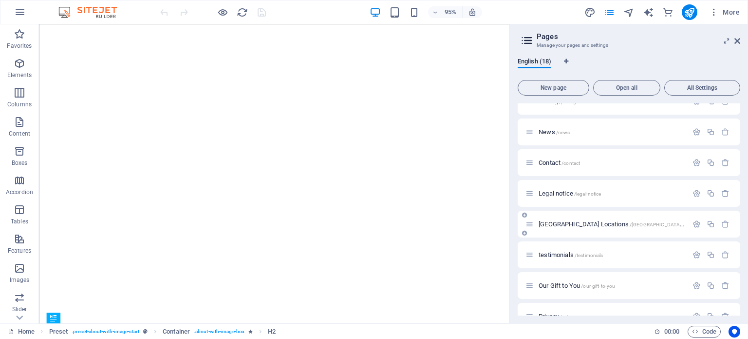
click at [590, 225] on span "[GEOGRAPHIC_DATA] Locations /[GEOGRAPHIC_DATA]-locations" at bounding box center [621, 223] width 165 height 7
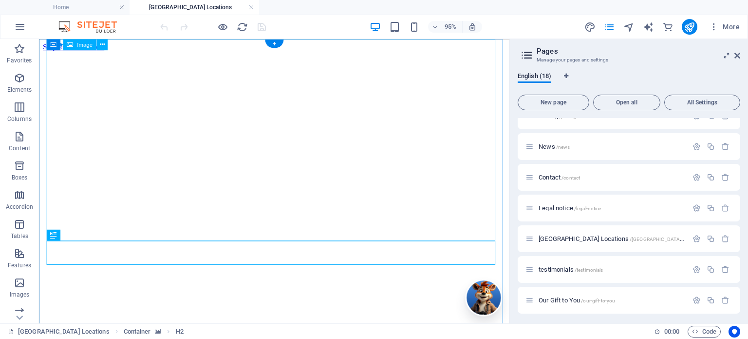
scroll to position [244, 0]
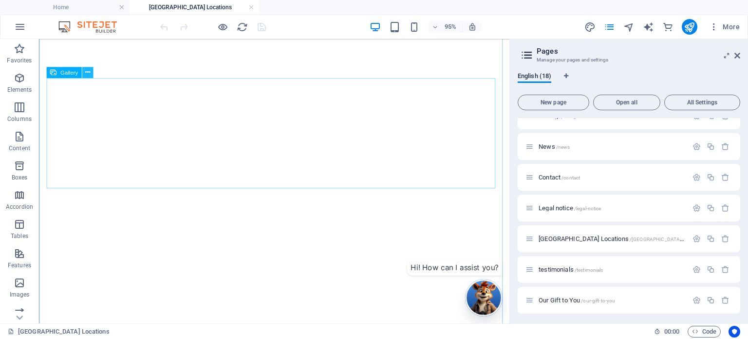
click at [88, 73] on icon at bounding box center [87, 73] width 5 height 10
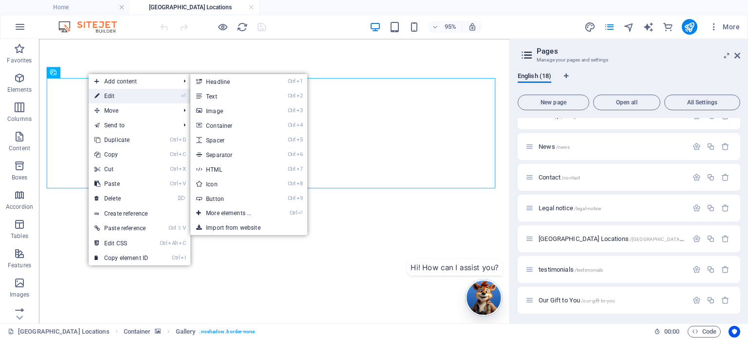
click at [110, 93] on link "⏎ Edit" at bounding box center [121, 96] width 65 height 15
select select "4"
select select "%"
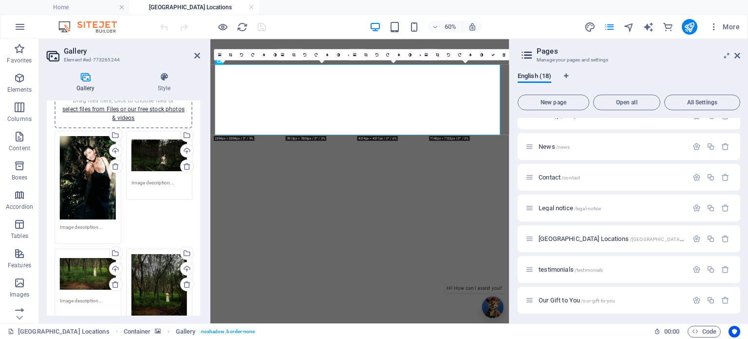
scroll to position [49, 0]
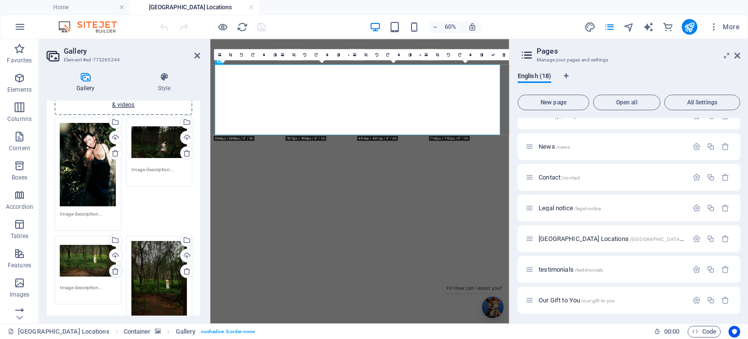
click at [114, 270] on icon at bounding box center [116, 271] width 8 height 8
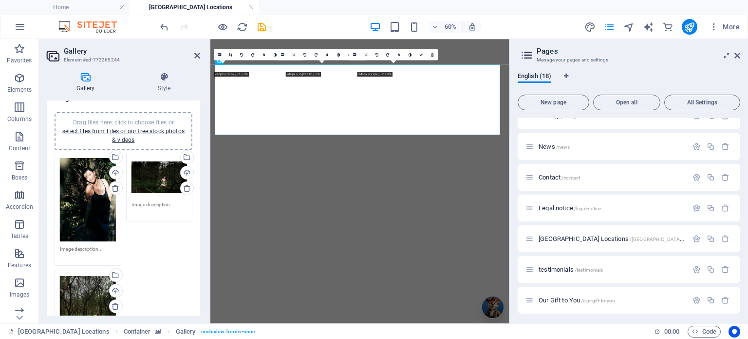
scroll to position [0, 0]
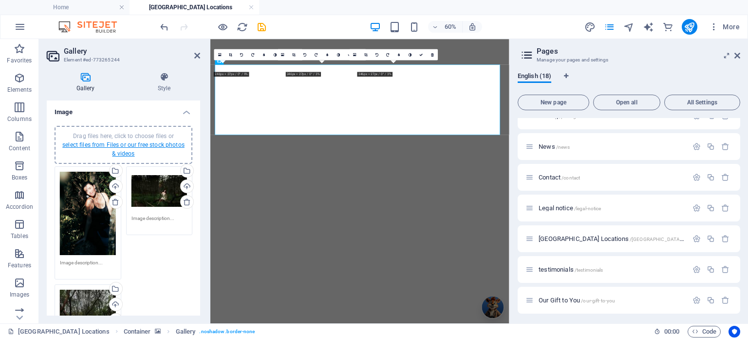
click at [126, 146] on link "select files from Files or our free stock photos & videos" at bounding box center [123, 149] width 122 height 16
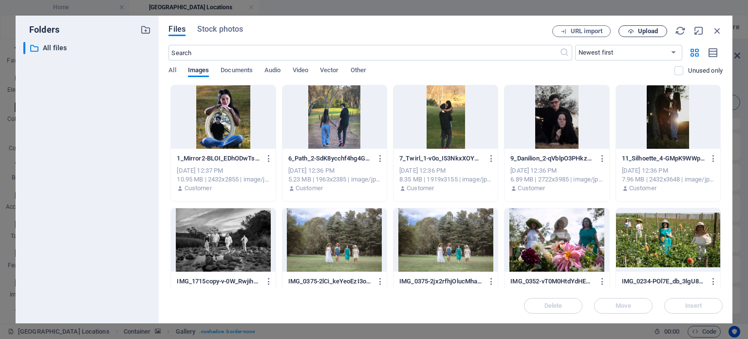
click at [640, 32] on span "Upload" at bounding box center [648, 31] width 20 height 6
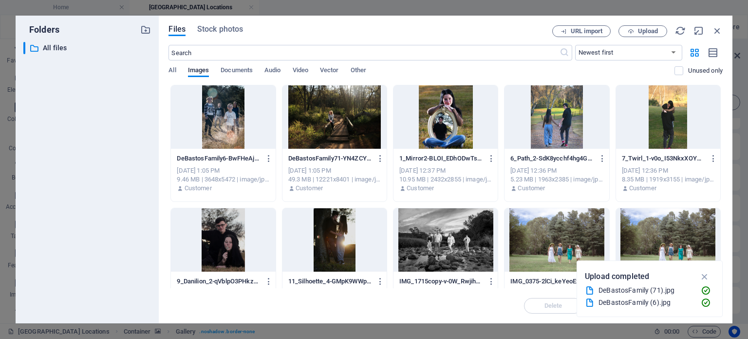
click at [232, 134] on div at bounding box center [223, 116] width 104 height 63
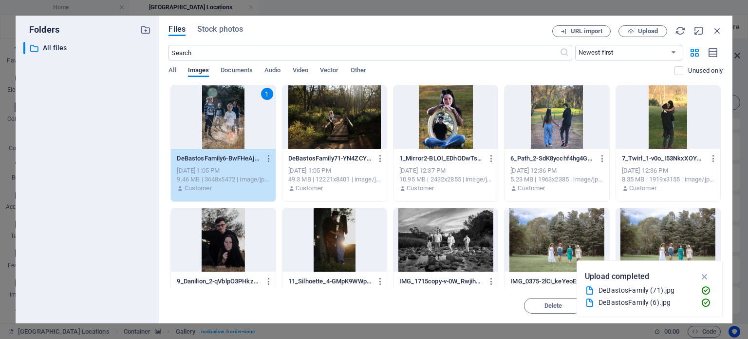
click at [323, 134] on div at bounding box center [335, 116] width 104 height 63
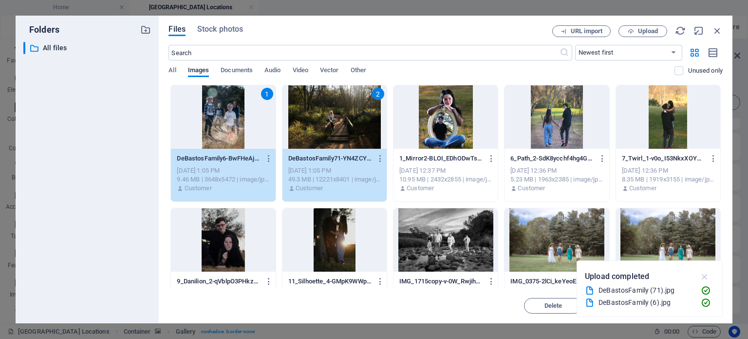
click at [708, 277] on icon "button" at bounding box center [705, 276] width 11 height 11
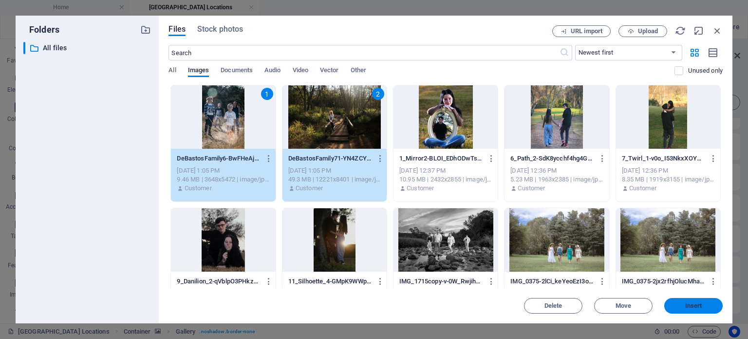
drag, startPoint x: 373, startPoint y: 379, endPoint x: 690, endPoint y: 305, distance: 325.1
click at [690, 305] on span "Insert" at bounding box center [693, 306] width 17 height 6
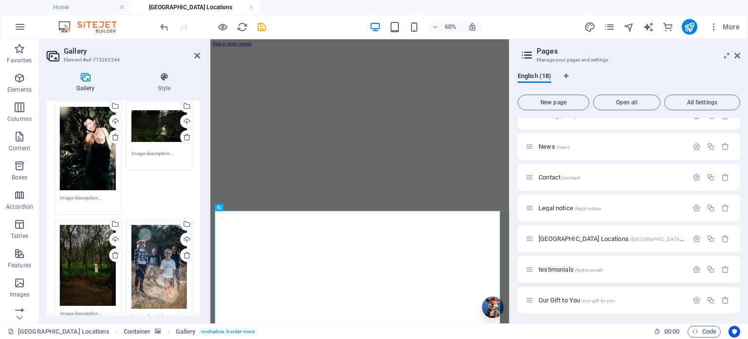
scroll to position [49, 0]
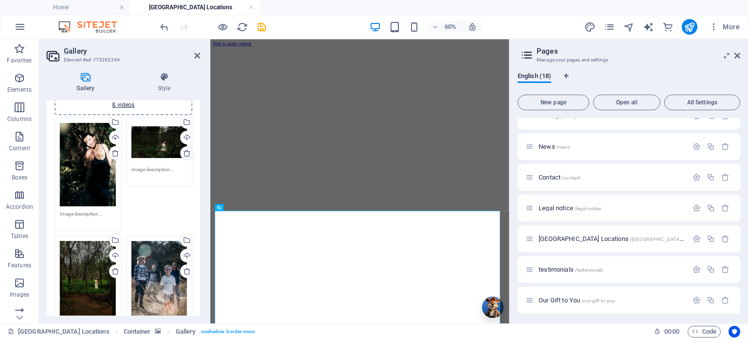
click at [183, 151] on icon at bounding box center [187, 153] width 8 height 8
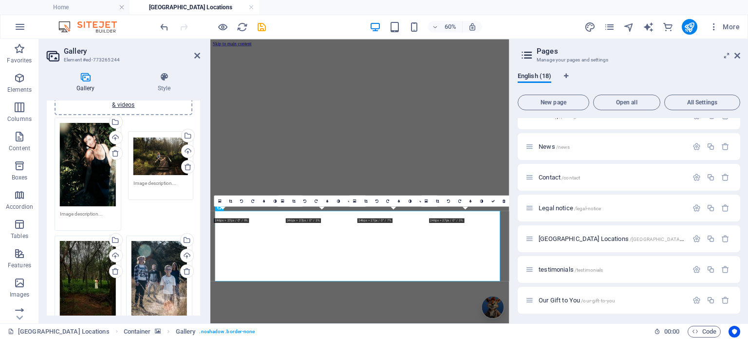
drag, startPoint x: 162, startPoint y: 243, endPoint x: 165, endPoint y: 156, distance: 86.8
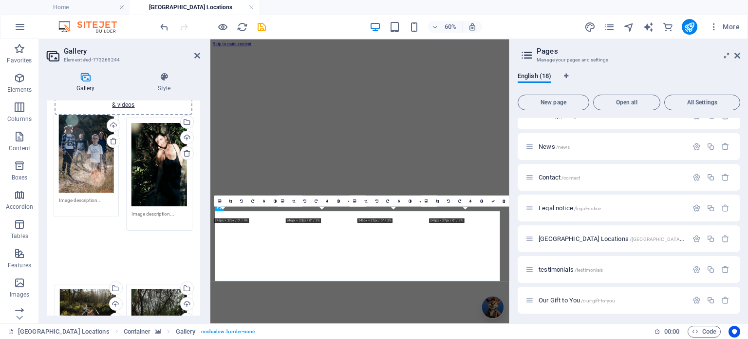
drag, startPoint x: 155, startPoint y: 290, endPoint x: 84, endPoint y: 163, distance: 145.9
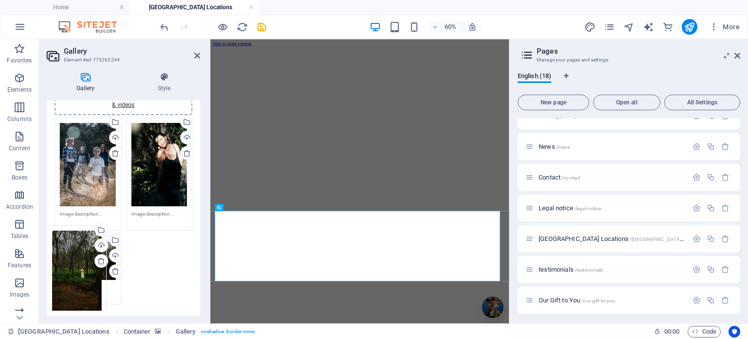
drag, startPoint x: 155, startPoint y: 290, endPoint x: 72, endPoint y: 283, distance: 83.7
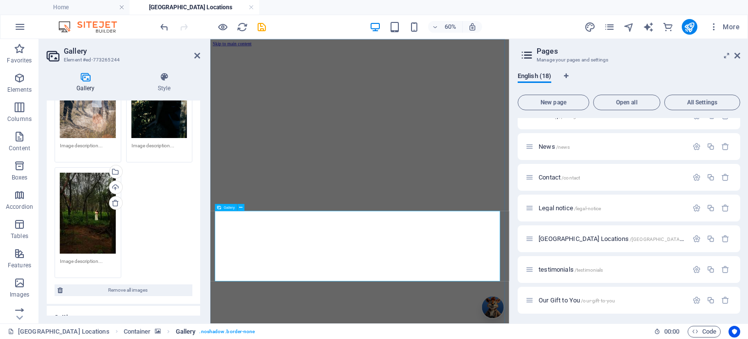
scroll to position [185, 0]
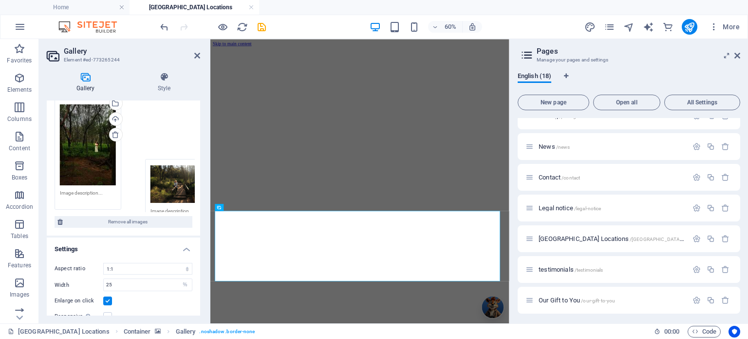
drag, startPoint x: 87, startPoint y: 263, endPoint x: 177, endPoint y: 186, distance: 118.2
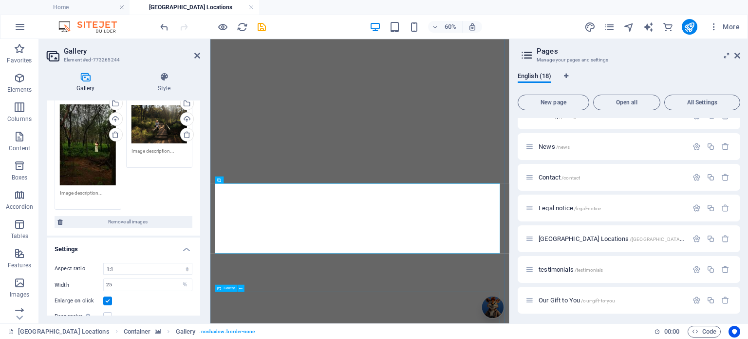
scroll to position [97, 0]
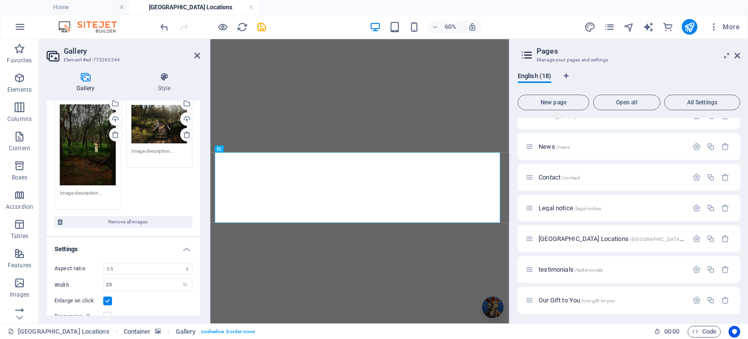
click at [202, 54] on aside "Gallery Element #ed-773265244 Gallery Style Image Drag files here, click to cho…" at bounding box center [124, 181] width 171 height 284
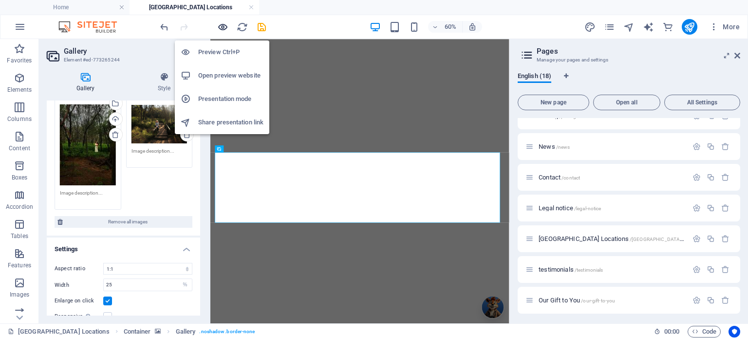
click at [217, 25] on icon "button" at bounding box center [222, 26] width 11 height 11
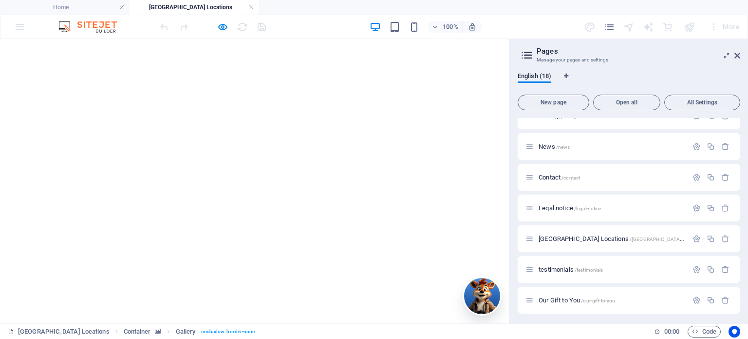
click at [526, 55] on icon at bounding box center [527, 55] width 15 height 14
click at [737, 55] on icon at bounding box center [738, 56] width 6 height 8
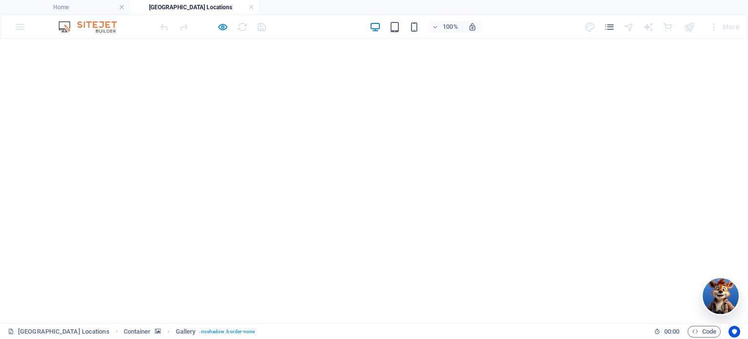
scroll to position [292, 0]
click at [219, 25] on icon "button" at bounding box center [222, 26] width 11 height 11
select select "4"
select select "%"
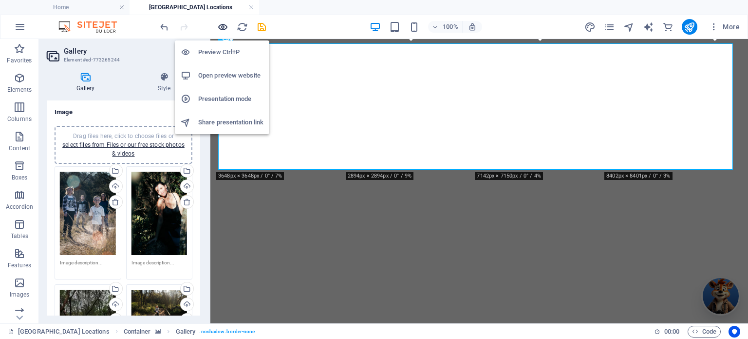
click at [219, 25] on icon "button" at bounding box center [222, 26] width 11 height 11
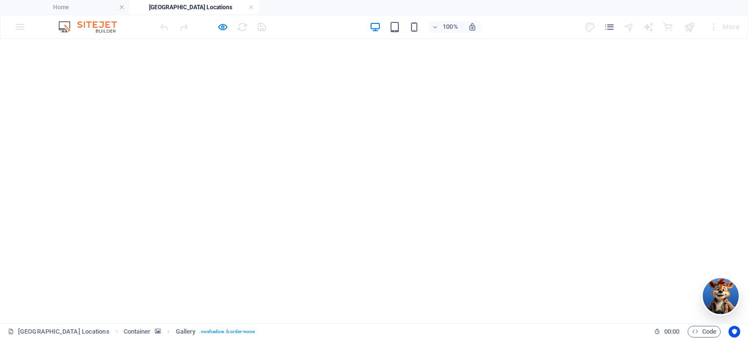
scroll to position [244, 0]
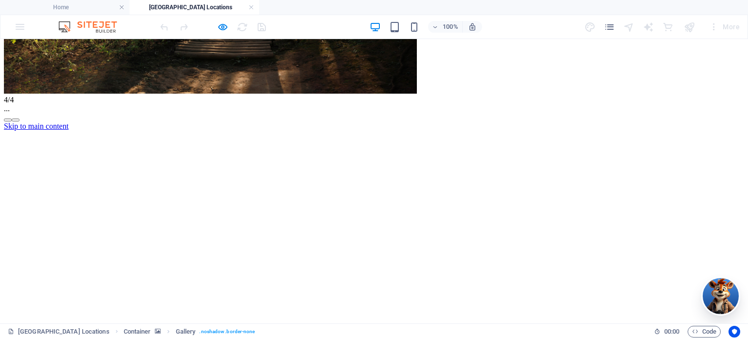
click at [19, 121] on button "button" at bounding box center [16, 119] width 8 height 3
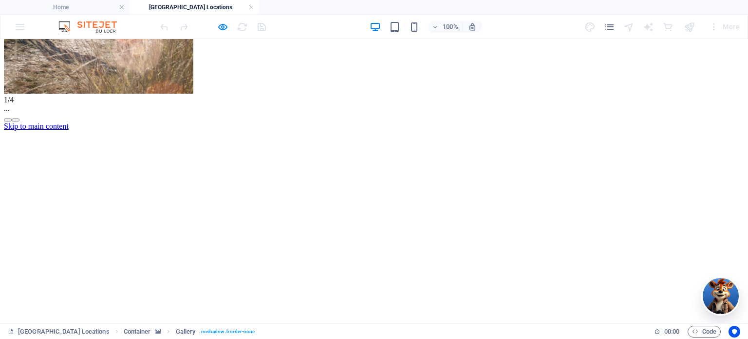
click at [19, 121] on button "button" at bounding box center [16, 119] width 8 height 3
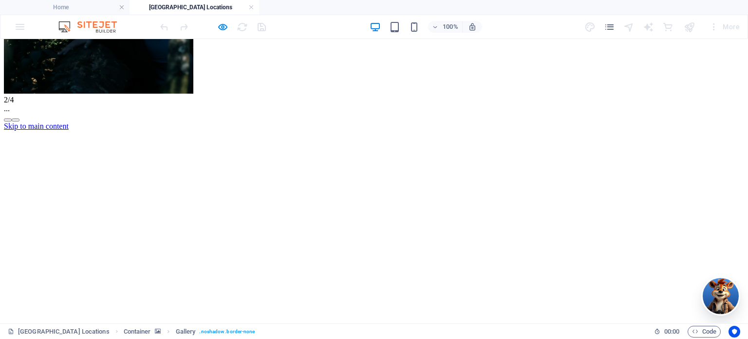
click at [19, 121] on button "button" at bounding box center [16, 119] width 8 height 3
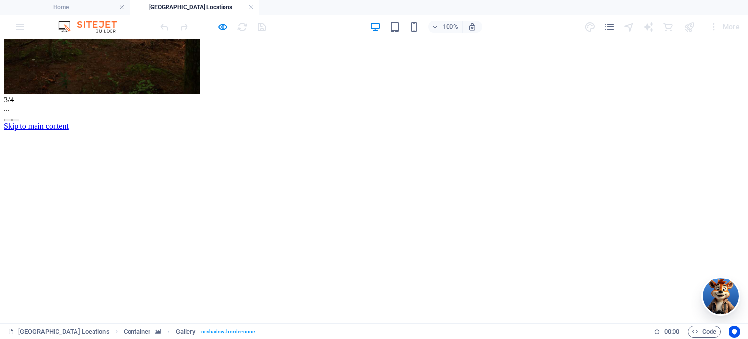
click at [19, 121] on button "button" at bounding box center [16, 119] width 8 height 3
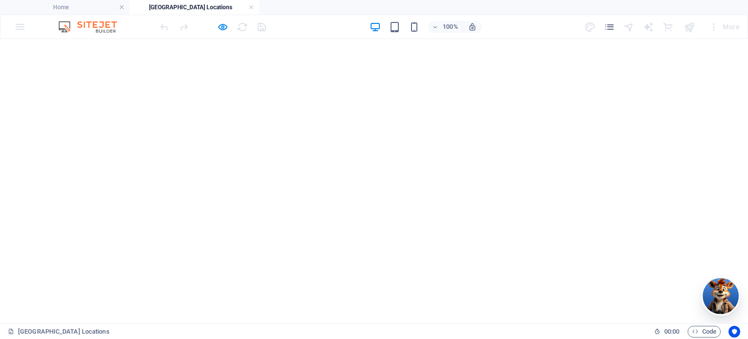
scroll to position [828, 0]
click at [221, 25] on icon "button" at bounding box center [222, 26] width 11 height 11
select select "4"
select select "%"
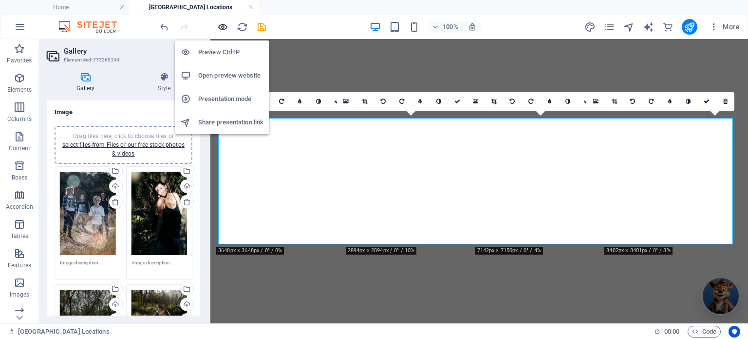
scroll to position [218, 0]
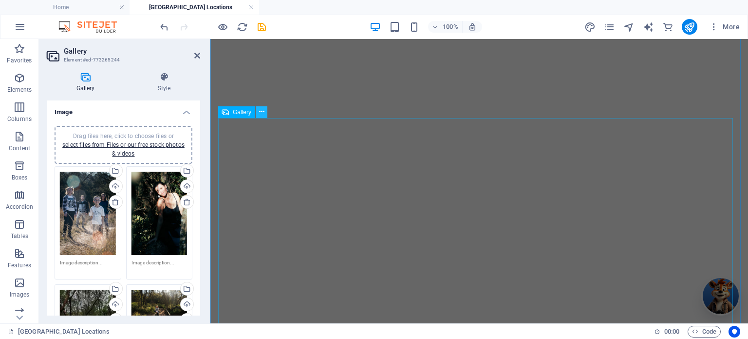
click at [261, 109] on icon at bounding box center [261, 112] width 5 height 10
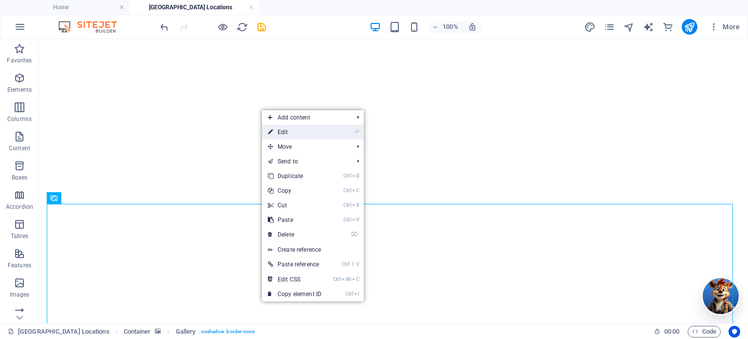
drag, startPoint x: 301, startPoint y: 133, endPoint x: 90, endPoint y: 94, distance: 214.1
click at [301, 133] on link "⏎ Edit" at bounding box center [294, 132] width 65 height 15
select select "4"
select select "%"
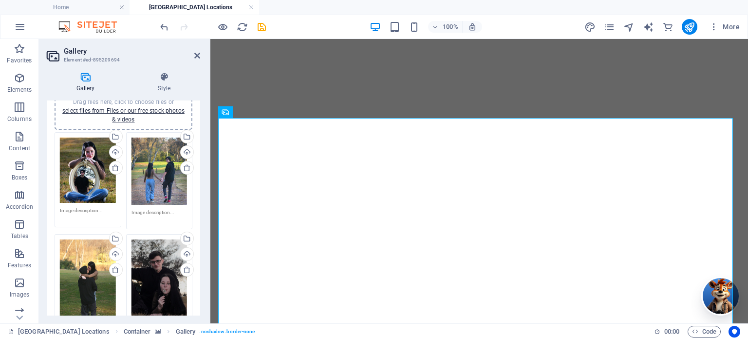
scroll to position [49, 0]
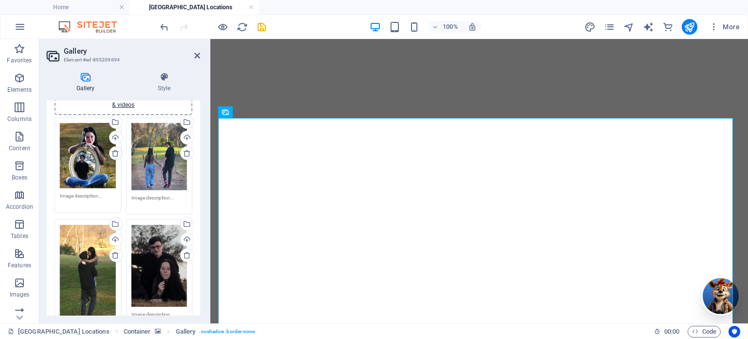
click at [115, 153] on icon at bounding box center [116, 153] width 8 height 8
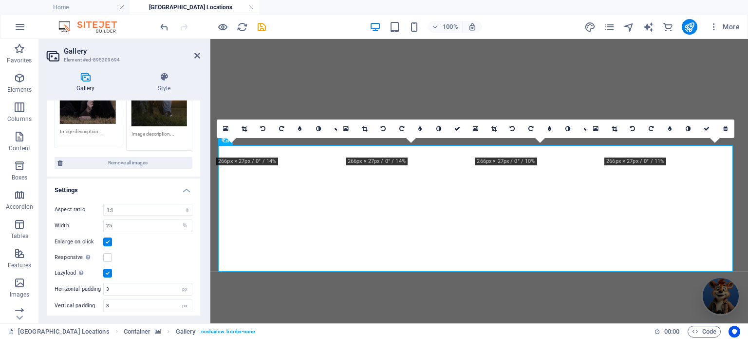
scroll to position [109, 0]
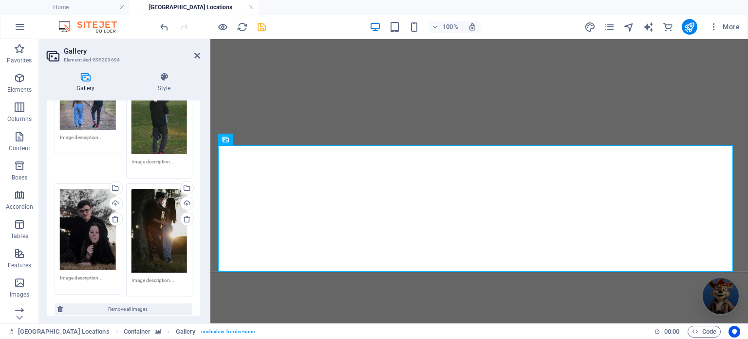
click at [261, 28] on icon "save" at bounding box center [261, 26] width 11 height 11
select select "4"
select select "%"
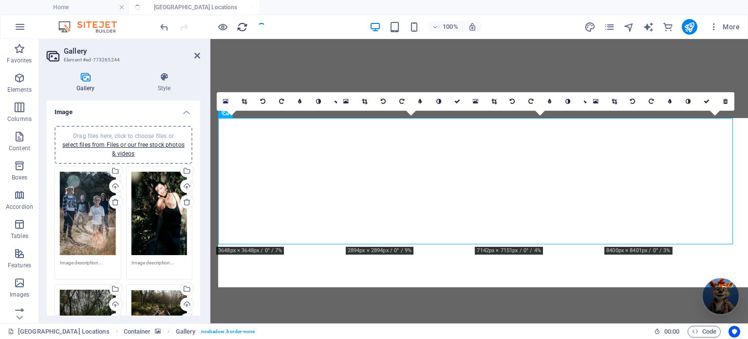
scroll to position [218, 0]
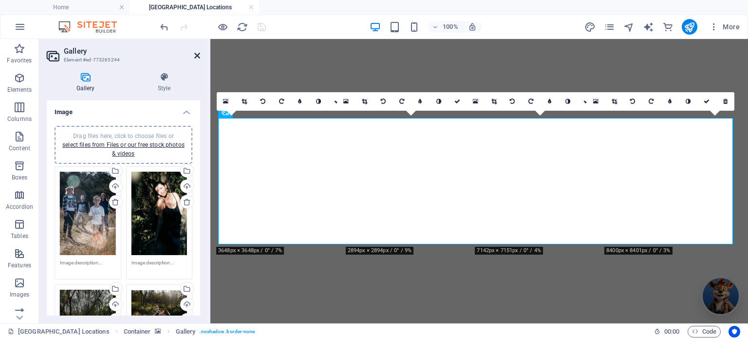
click at [196, 56] on icon at bounding box center [197, 56] width 6 height 8
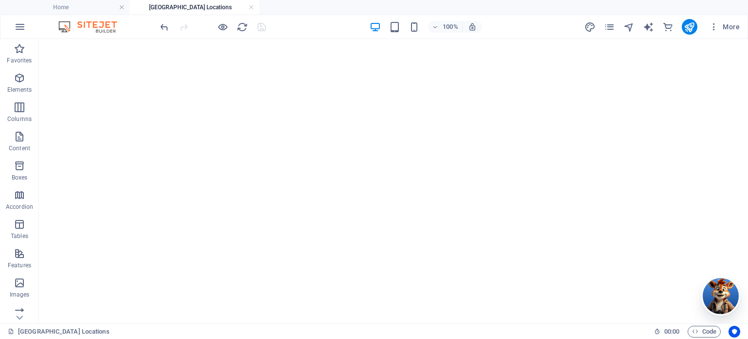
scroll to position [0, 0]
click at [691, 28] on icon "publish" at bounding box center [689, 26] width 11 height 11
select select "4"
select select "%"
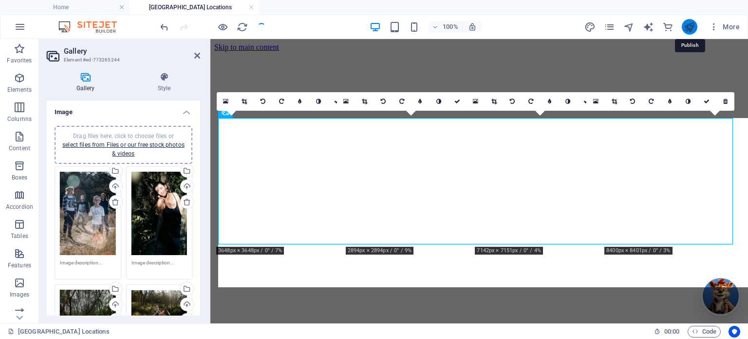
scroll to position [218, 0]
